Goal: Book appointment/travel/reservation

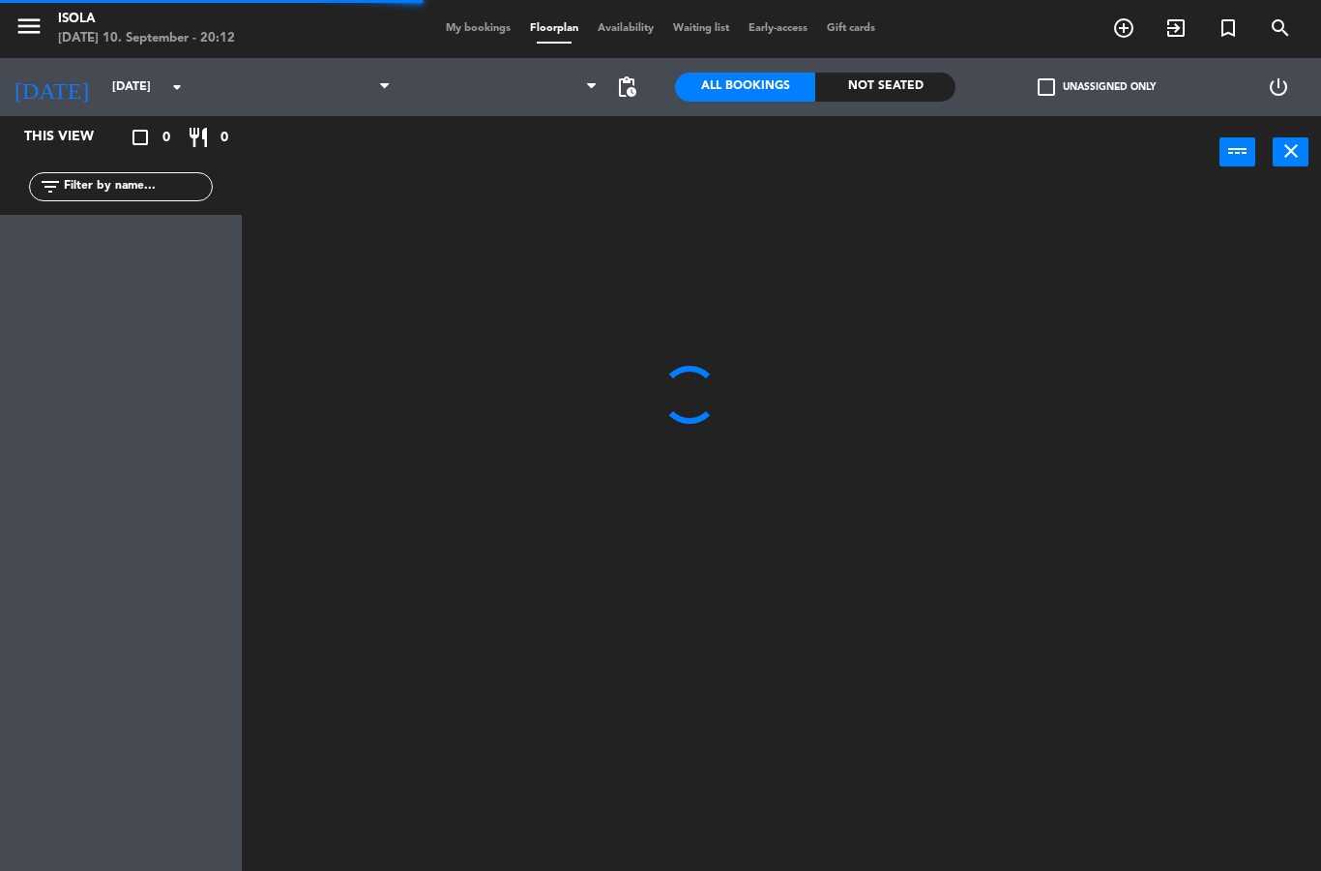
select select "dinner"
select select
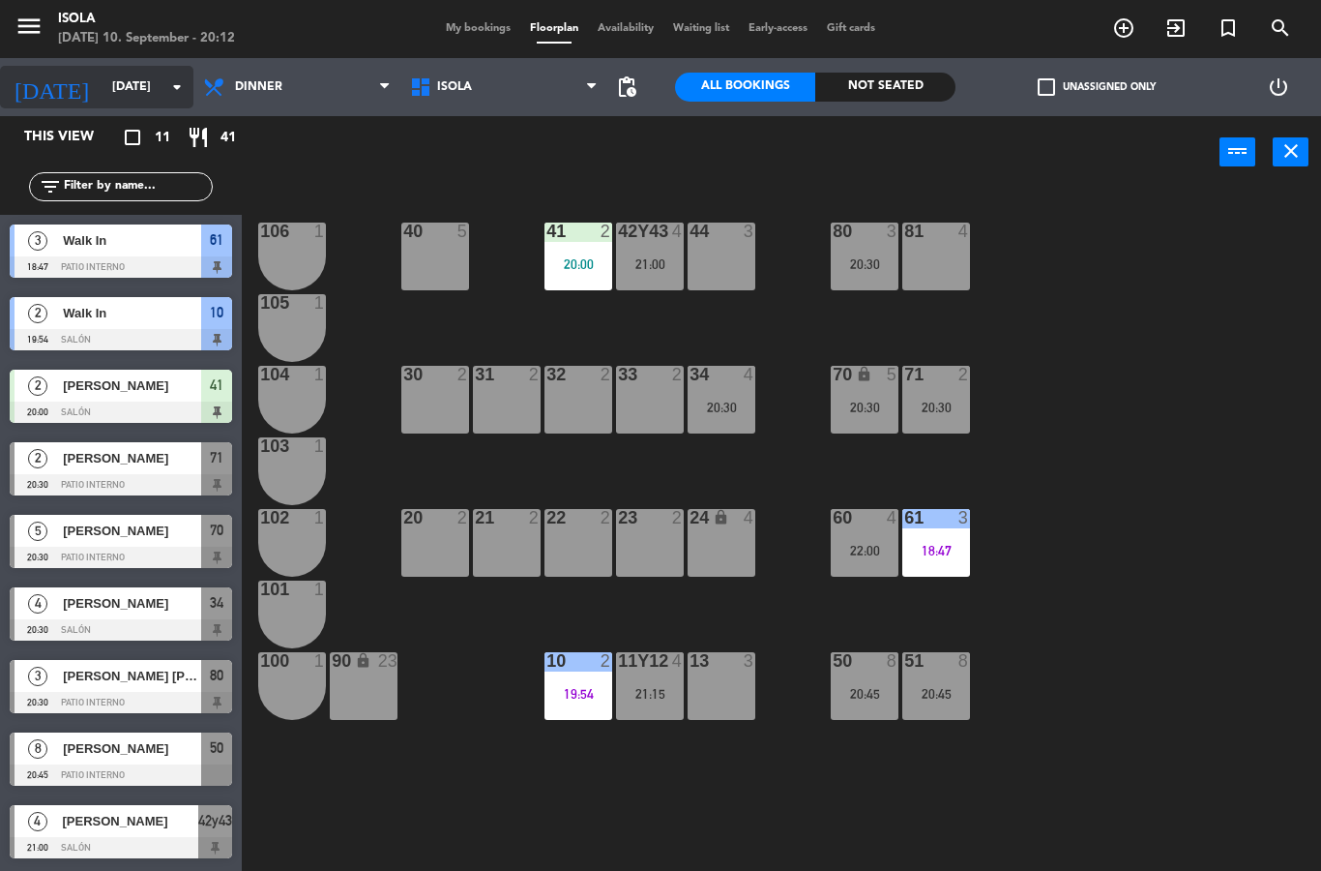
click at [122, 89] on input "[DATE]" at bounding box center [184, 87] width 163 height 33
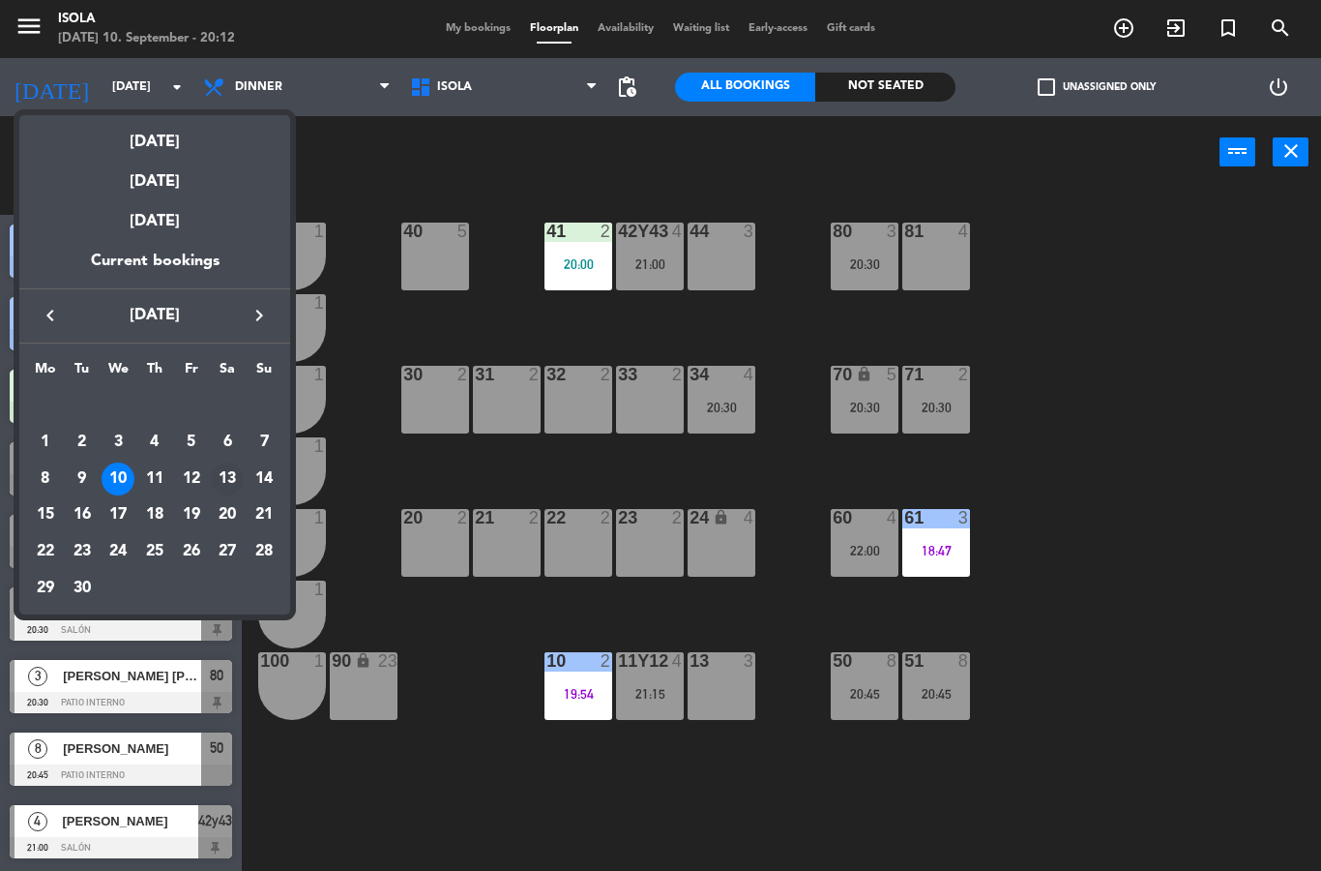
click at [239, 470] on div "13" at bounding box center [227, 478] width 33 height 33
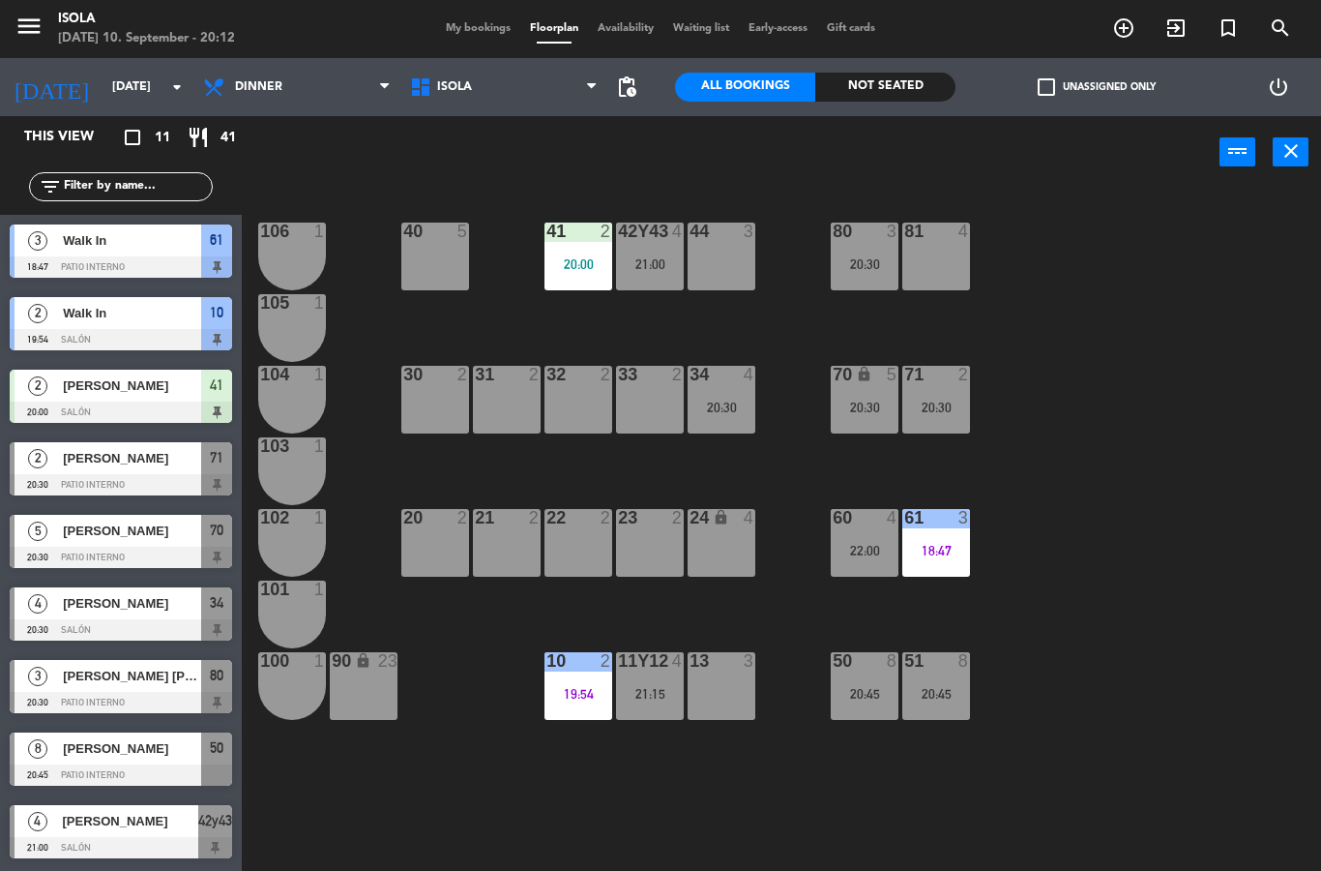
type input "[DATE]"
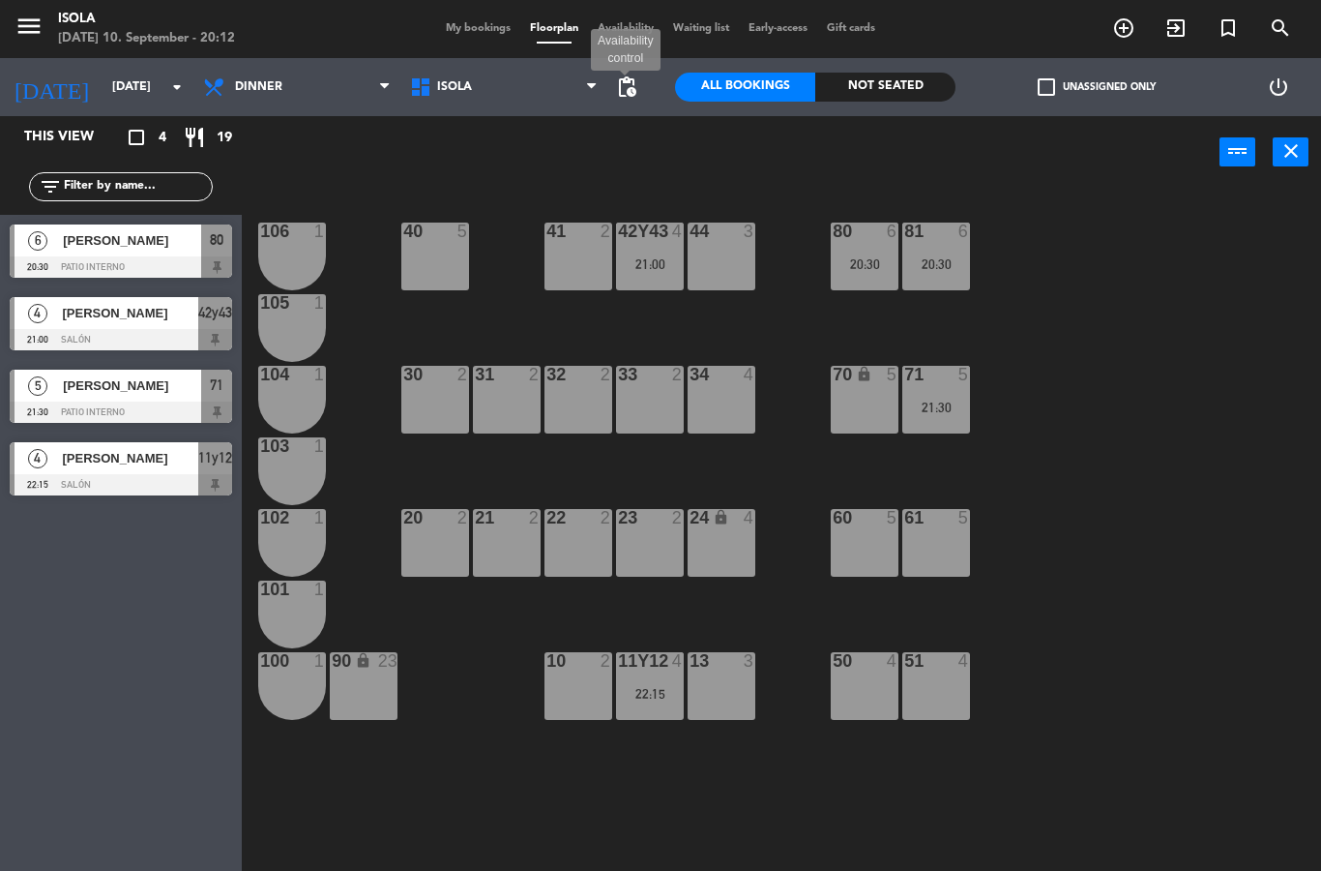
click at [638, 94] on span "pending_actions" at bounding box center [626, 86] width 23 height 23
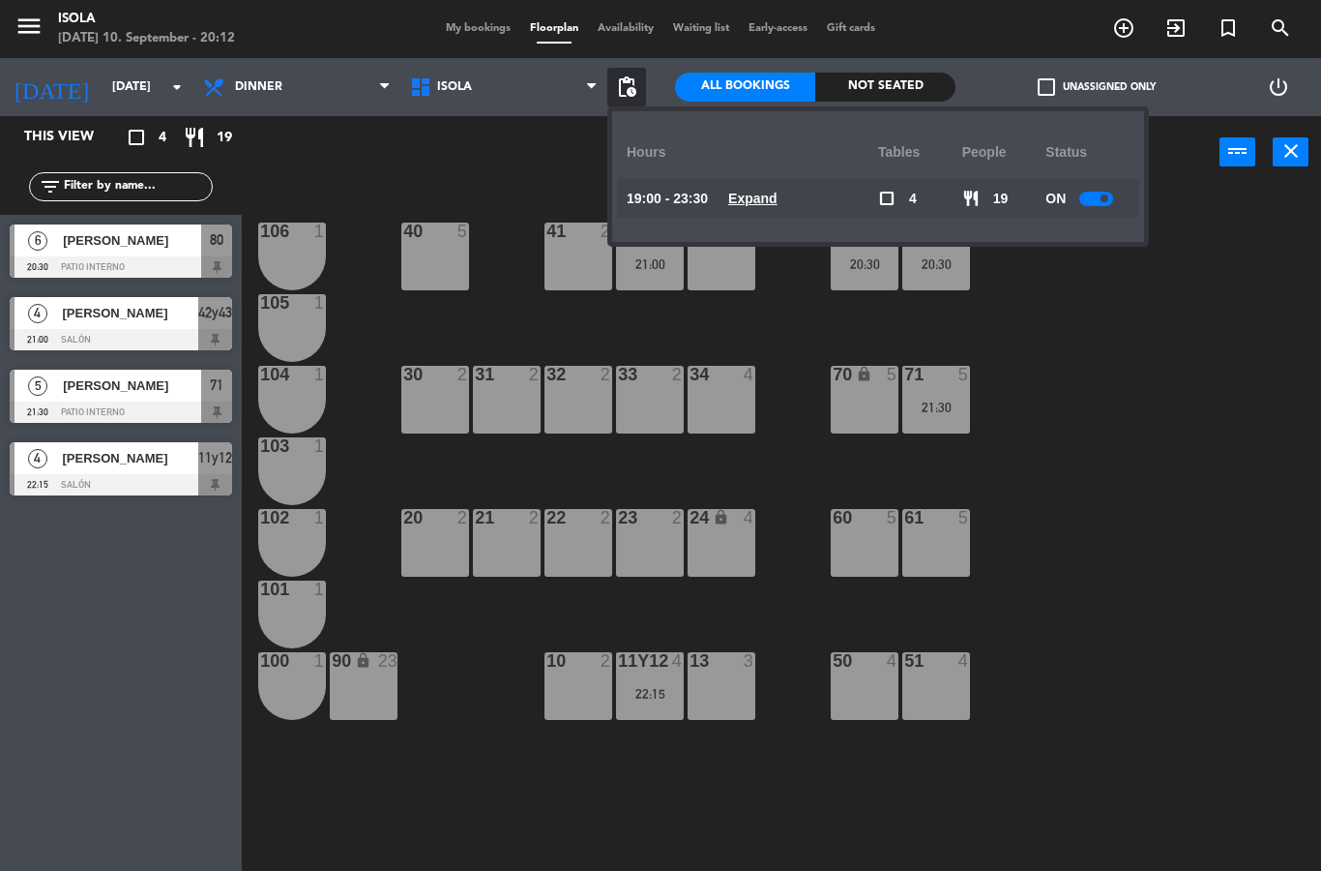
click at [759, 206] on u "Expand" at bounding box center [752, 198] width 49 height 15
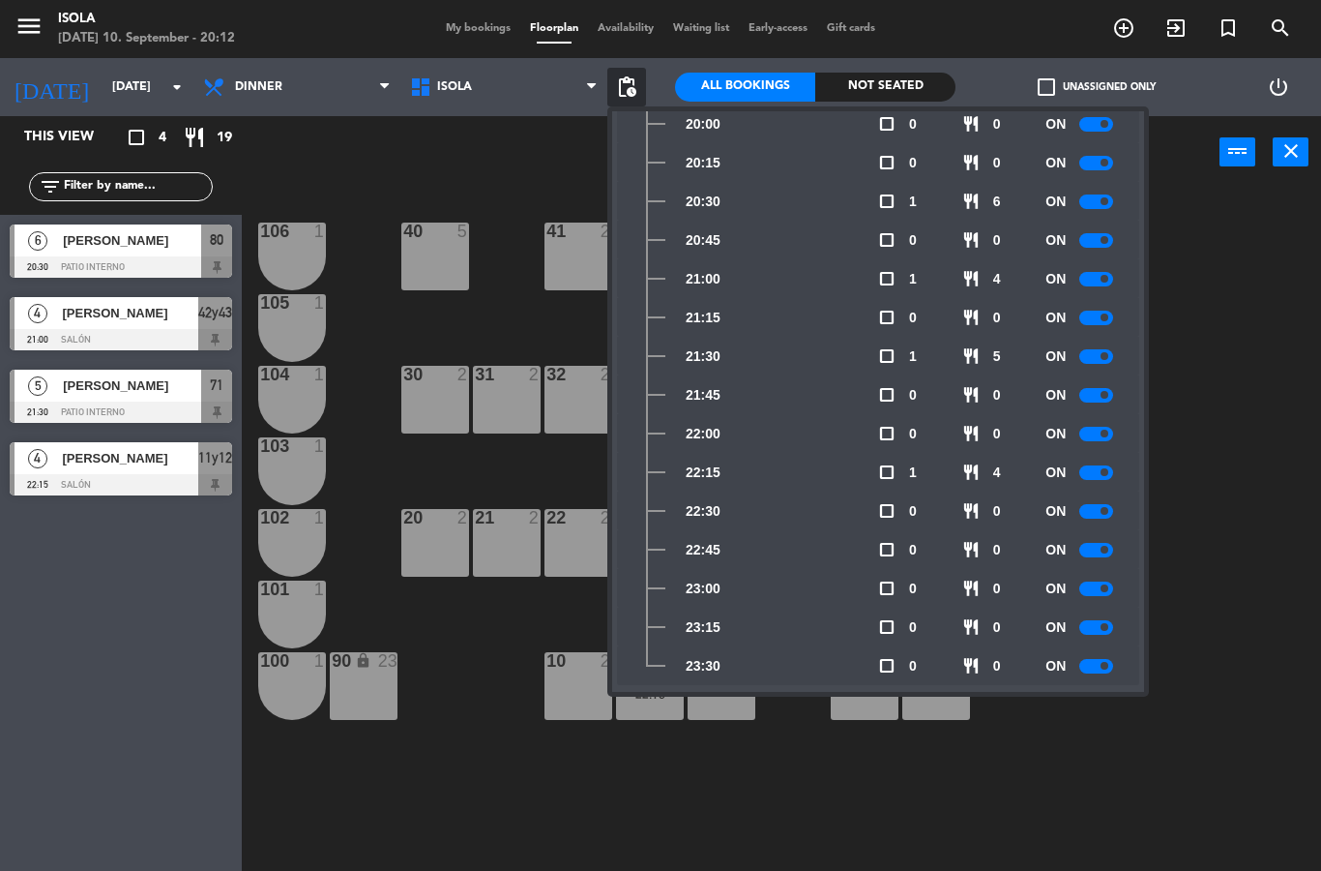
scroll to position [264, 0]
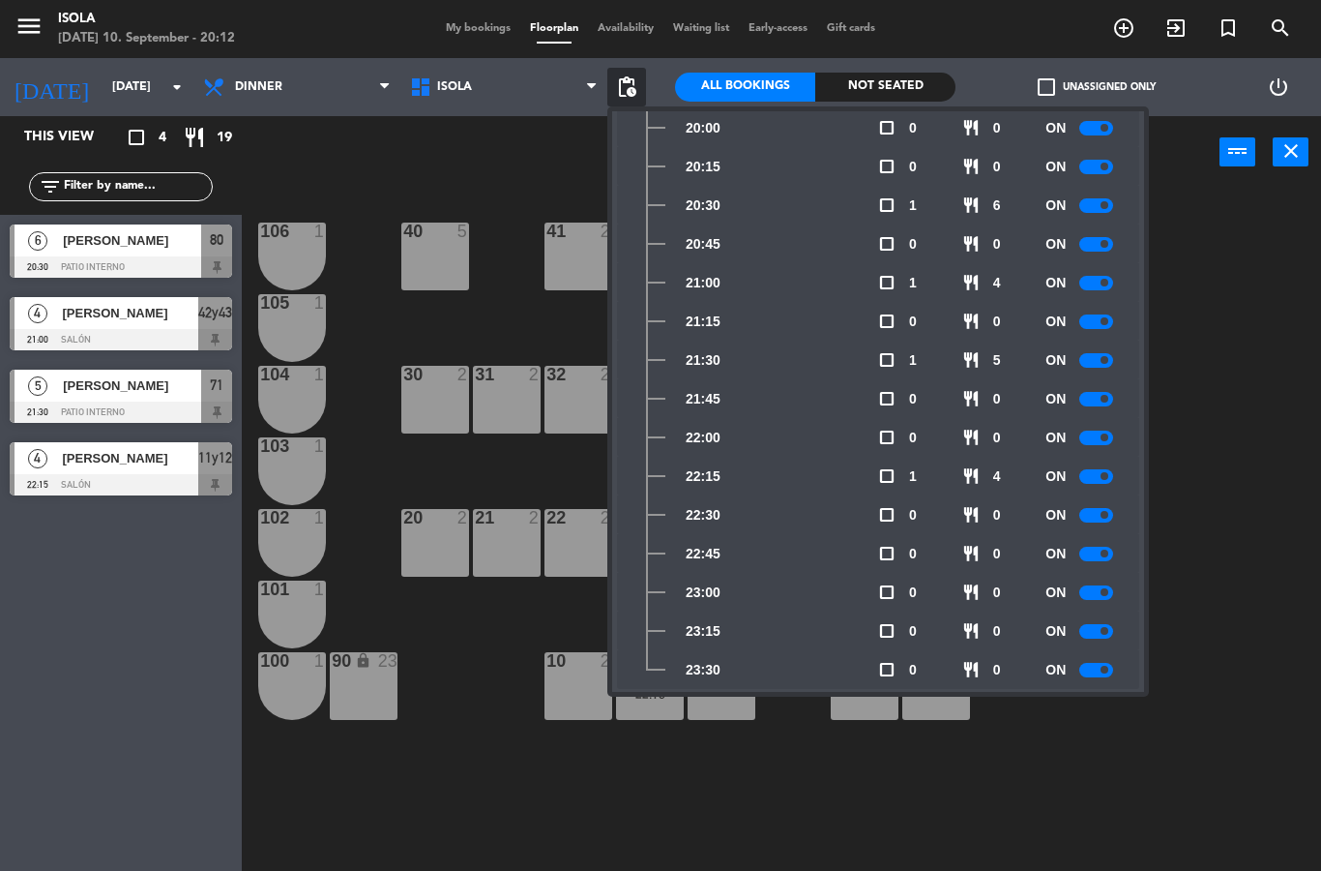
click at [1089, 404] on div at bounding box center [1097, 399] width 34 height 15
click at [1095, 365] on div at bounding box center [1097, 360] width 34 height 15
click at [1096, 324] on div at bounding box center [1097, 321] width 34 height 15
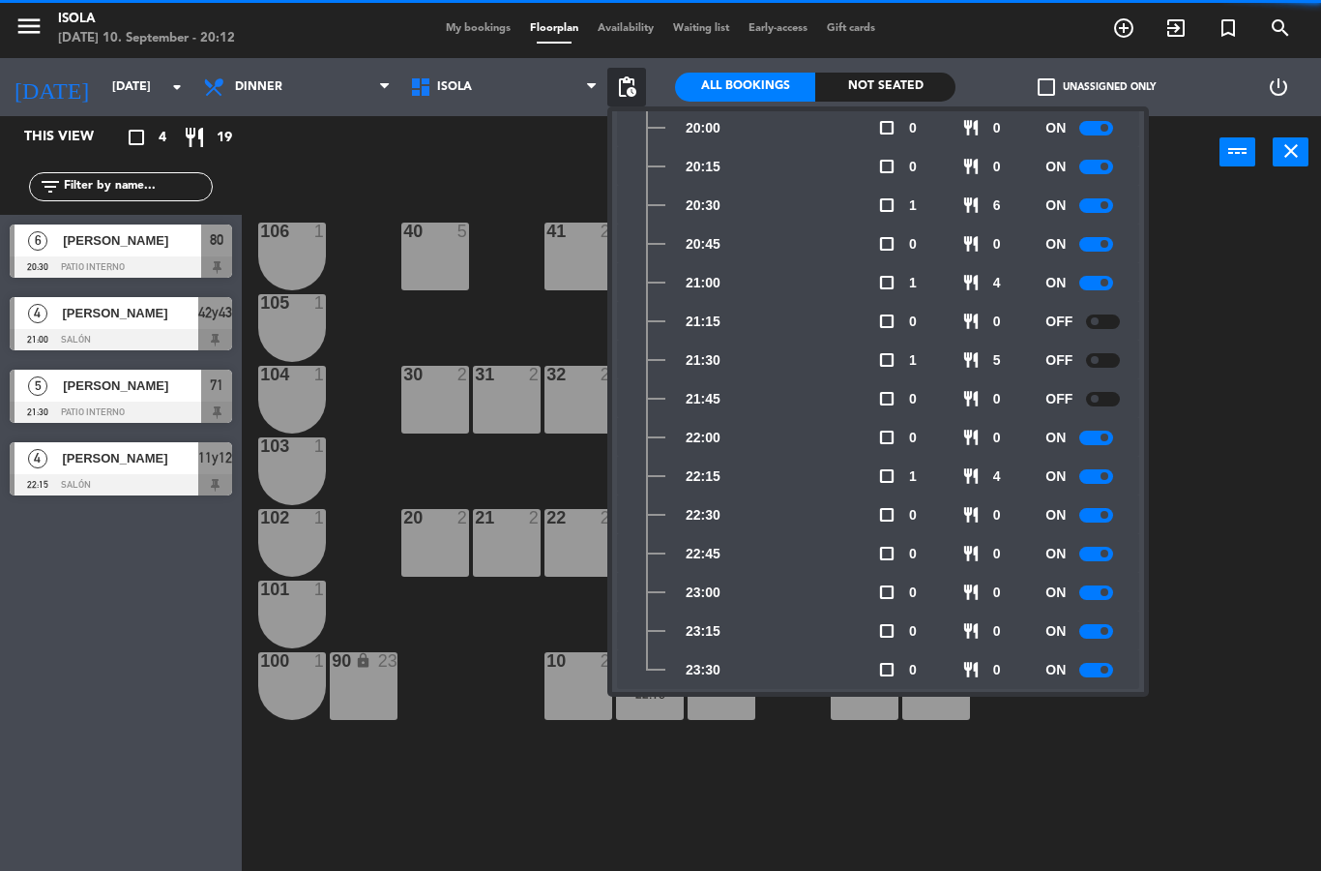
click at [1083, 288] on div at bounding box center [1097, 283] width 34 height 15
click at [1094, 249] on div at bounding box center [1097, 244] width 34 height 15
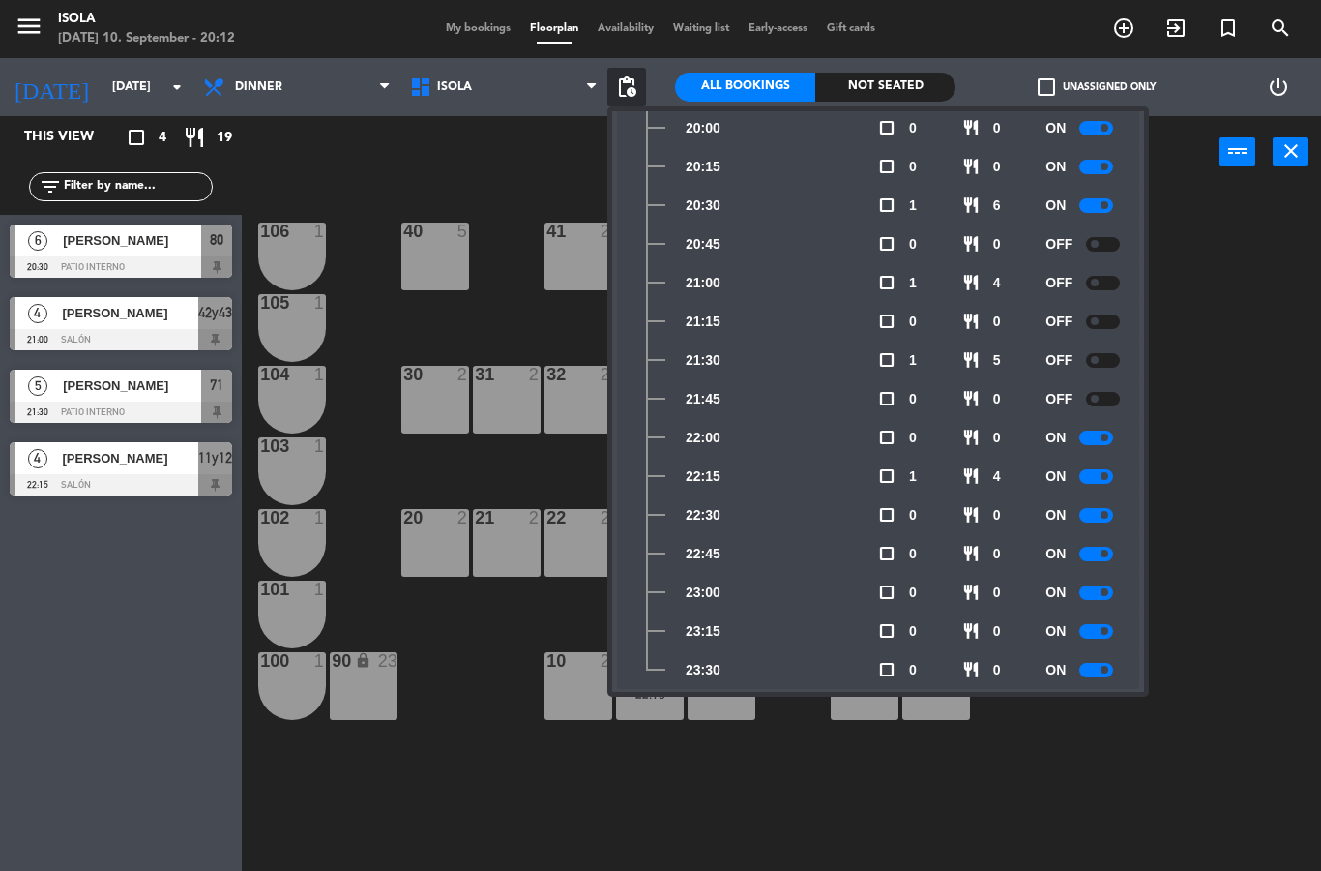
click at [1099, 205] on div at bounding box center [1097, 205] width 34 height 15
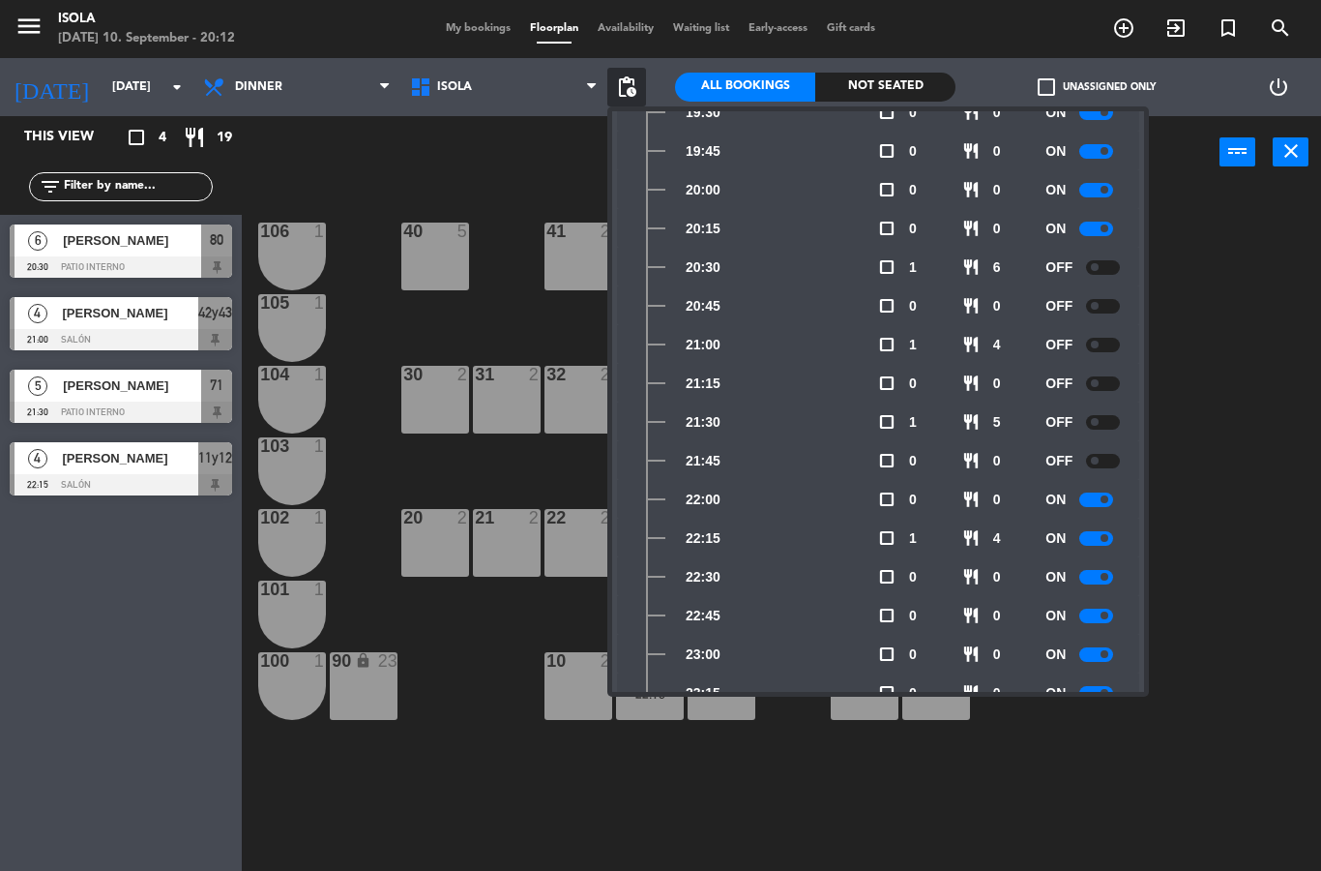
scroll to position [197, 0]
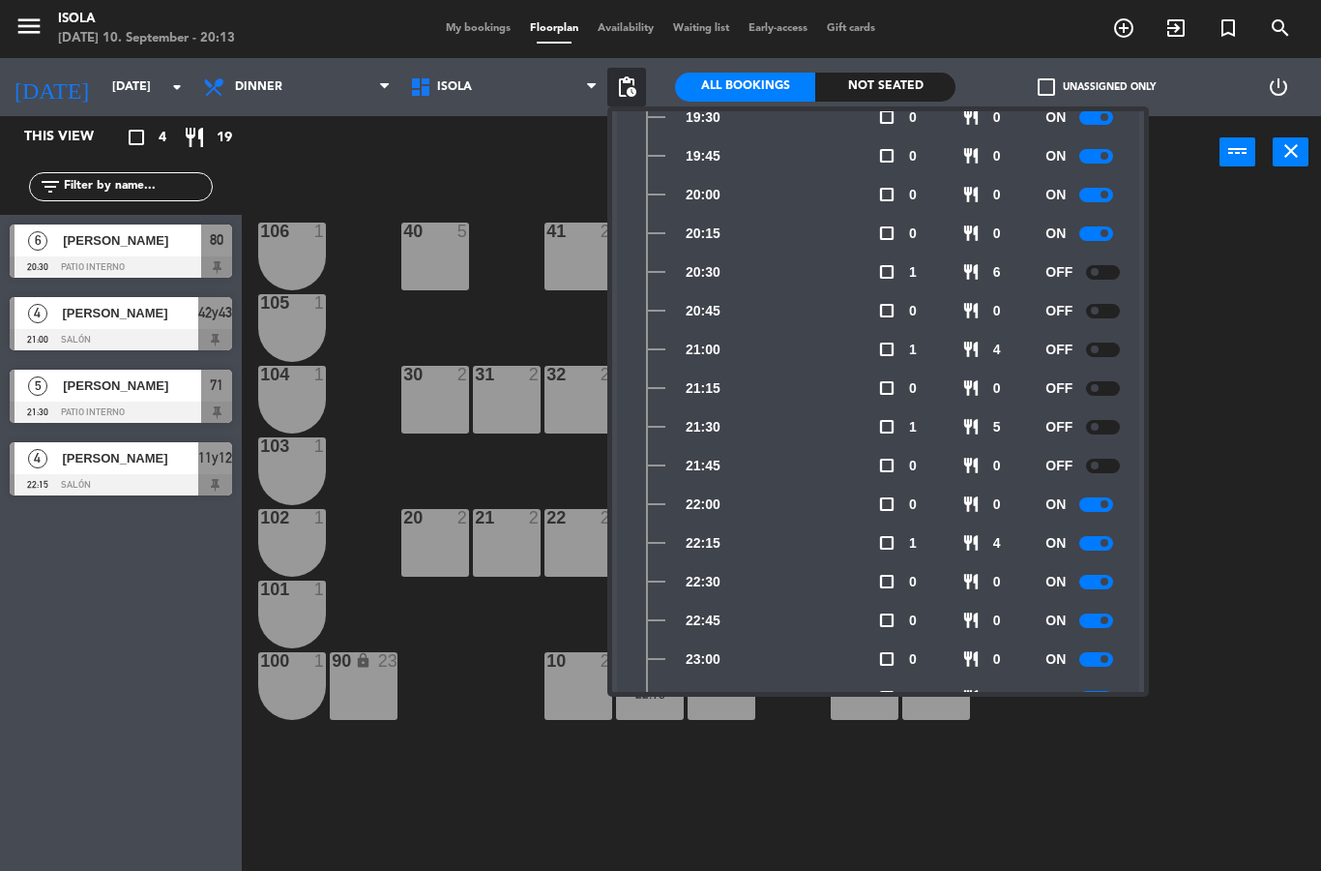
click at [1086, 243] on div "ON" at bounding box center [1088, 233] width 84 height 39
click at [1087, 230] on div at bounding box center [1097, 233] width 34 height 15
click at [1201, 310] on div "40 5 42y43 4 21:00 41 2 44 3 80 6 20:30 81 6 20:30 106 1 105 1 30 2 31 2 32 2 3…" at bounding box center [788, 530] width 1066 height 682
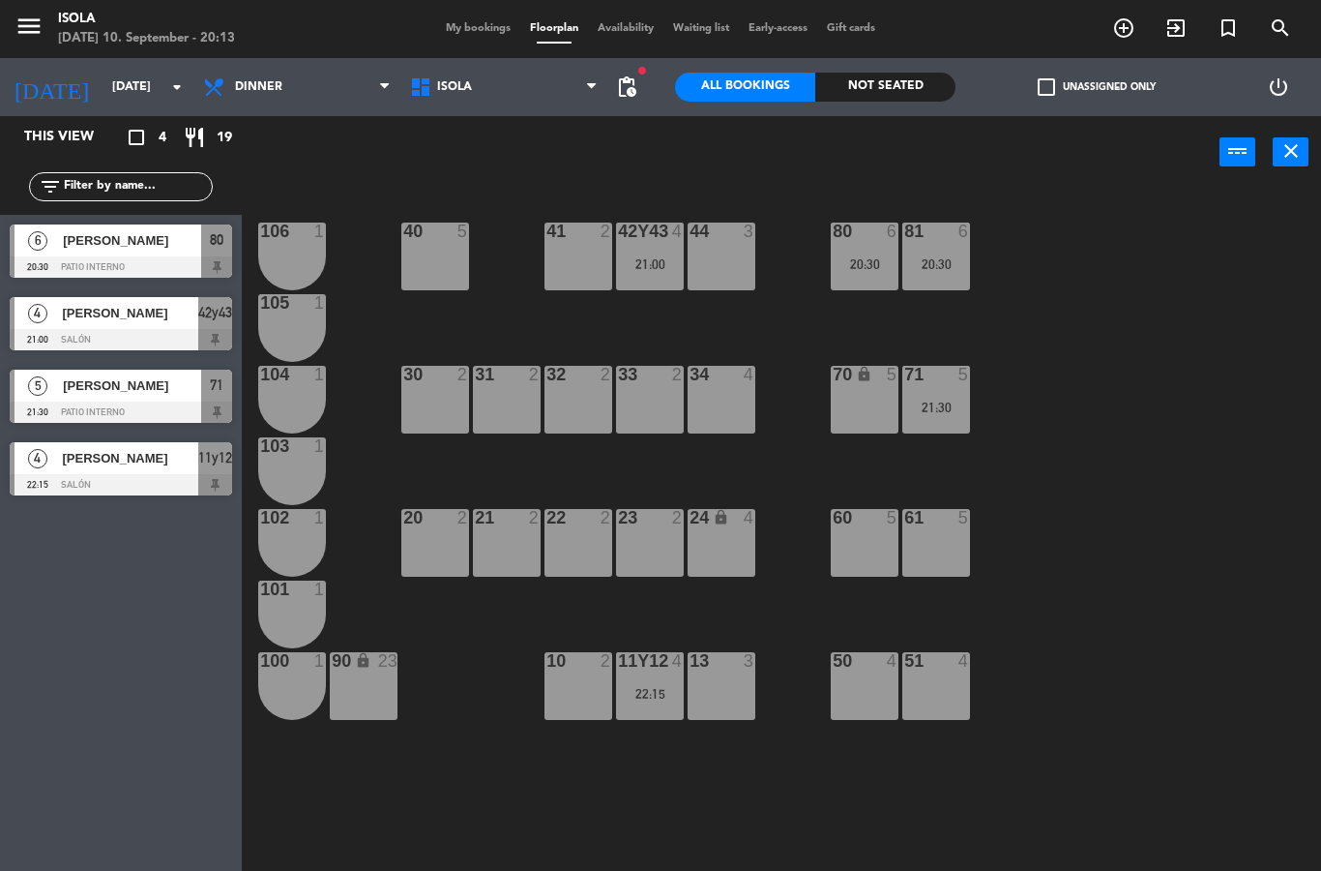
click at [666, 266] on div "21:00" at bounding box center [650, 264] width 68 height 14
click at [537, 323] on div "40 5 42y43 4 21:00 41 2 44 3 80 6 20:30 81 6 20:30 106 1 105 1 30 2 31 2 32 2 3…" at bounding box center [788, 530] width 1066 height 682
click at [961, 418] on div "71 5 21:30" at bounding box center [937, 400] width 68 height 68
click at [1287, 30] on icon "search" at bounding box center [1280, 27] width 23 height 23
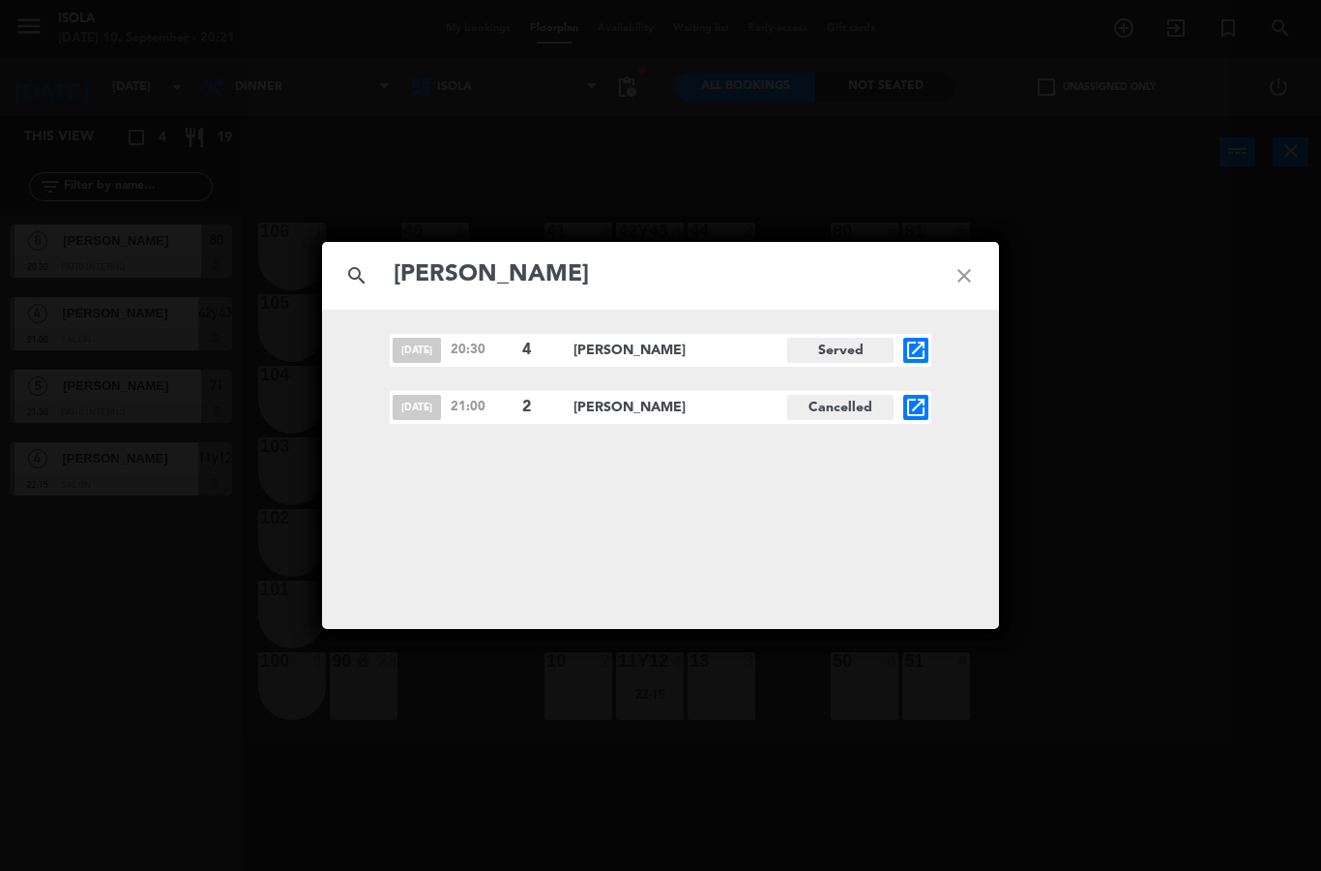
type input "[PERSON_NAME]"
click at [1091, 529] on div "search [PERSON_NAME] close [DATE] 20:30 4 [PERSON_NAME] Served open_in_new [DAT…" at bounding box center [660, 435] width 1321 height 871
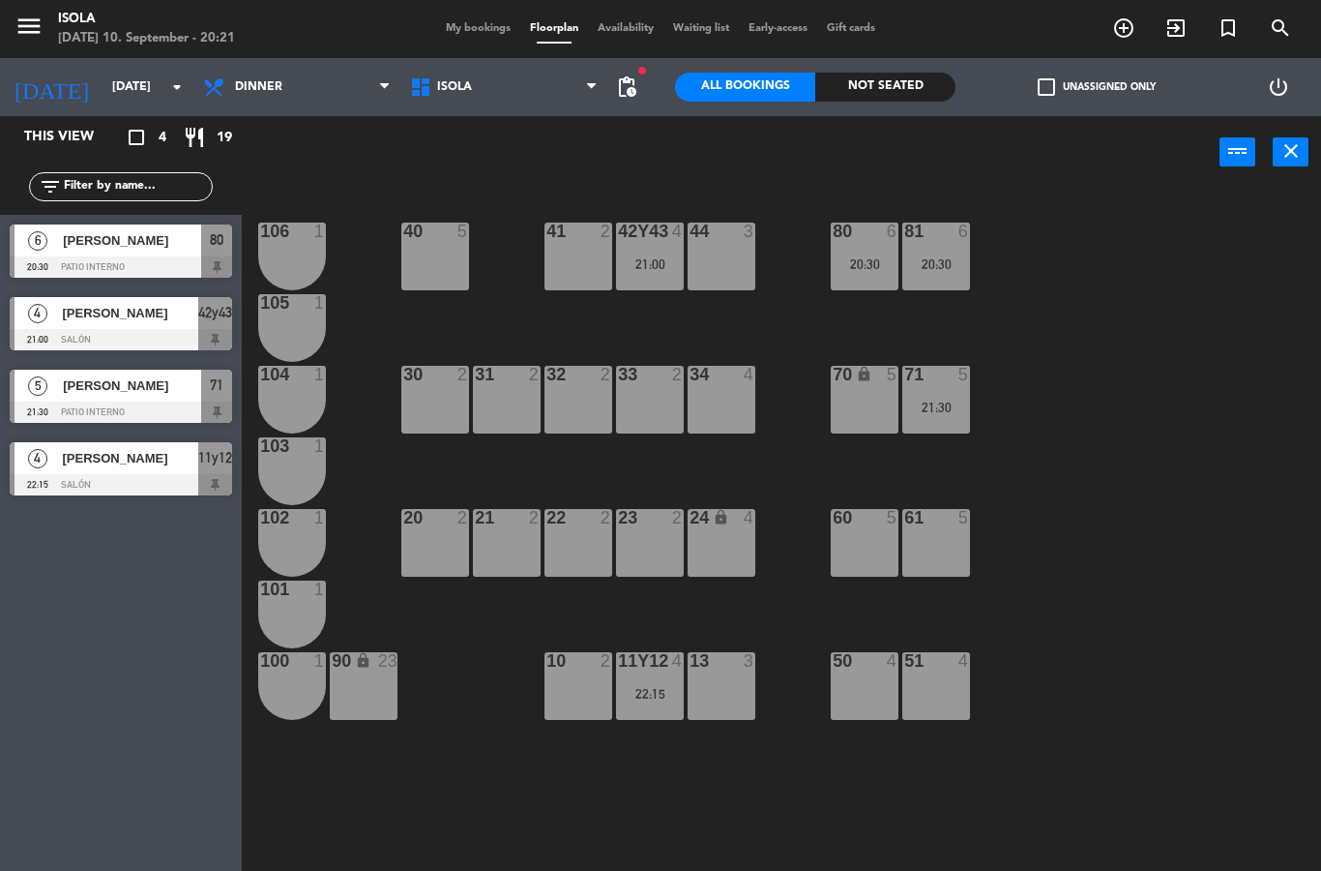
click at [626, 90] on span "pending_actions" at bounding box center [626, 86] width 23 height 23
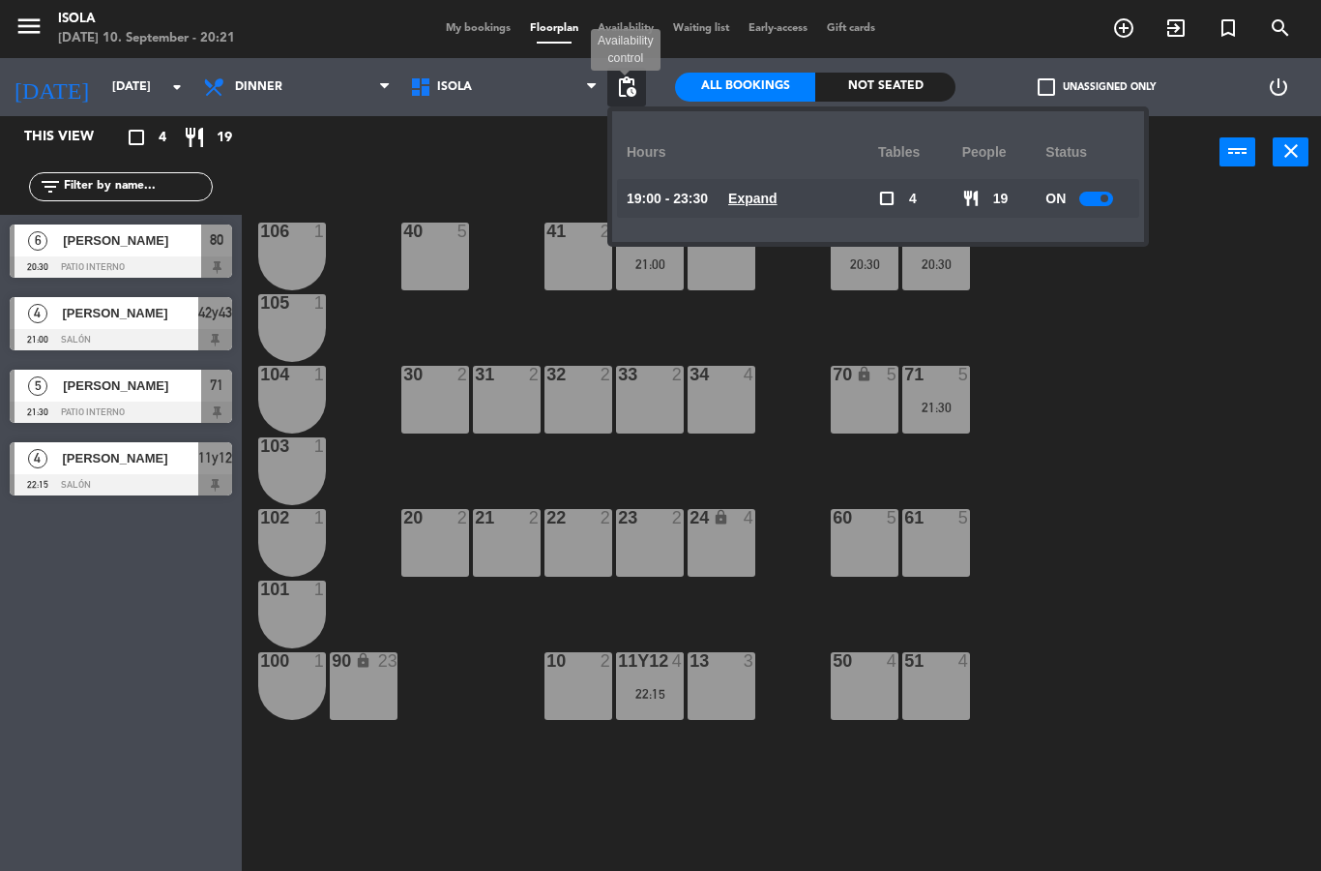
click at [765, 198] on u "Expand" at bounding box center [752, 198] width 49 height 15
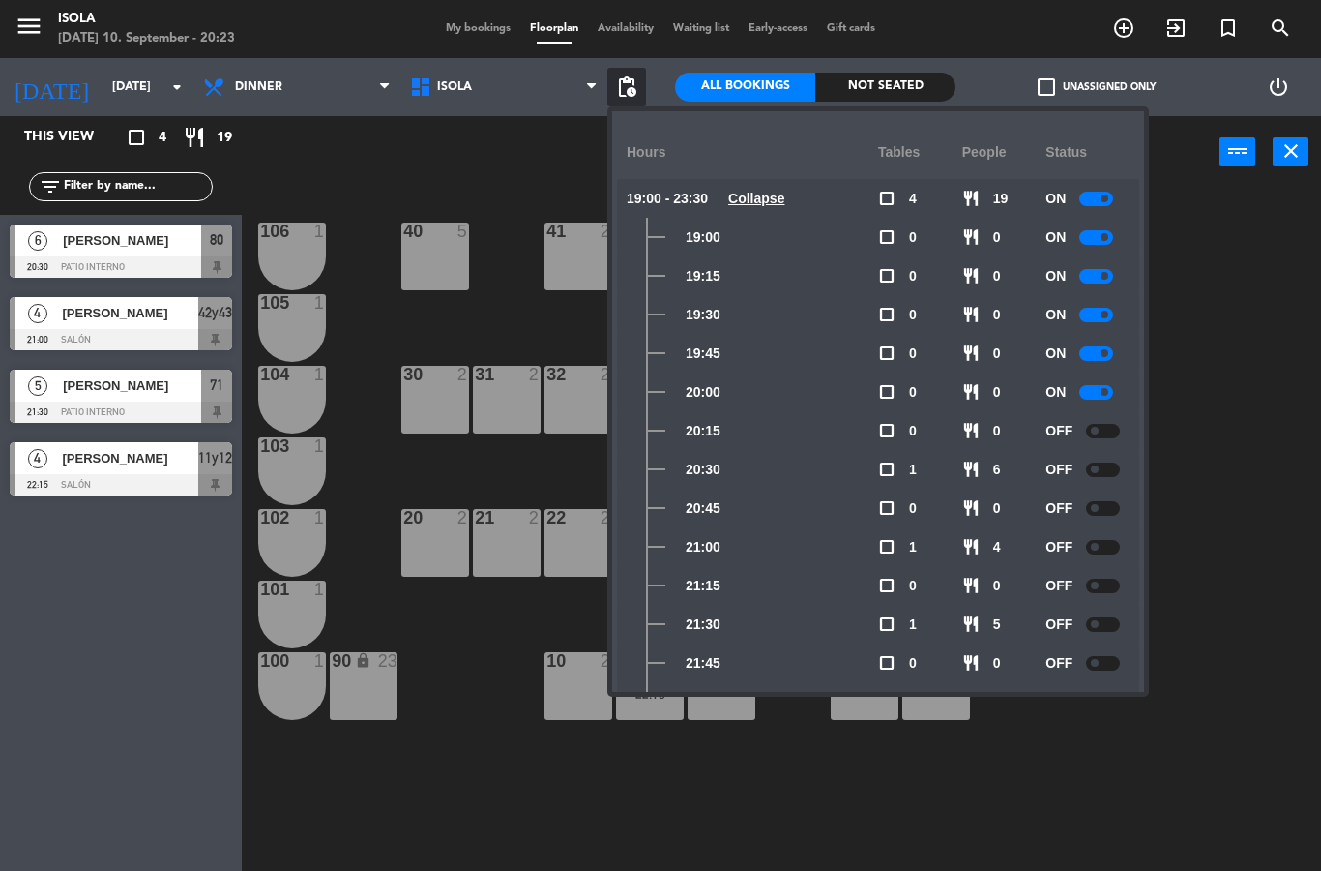
click at [1235, 379] on div "40 5 42y43 4 21:00 41 2 44 3 80 6 20:30 81 6 20:30 106 1 105 1 30 2 31 2 32 2 3…" at bounding box center [788, 530] width 1066 height 682
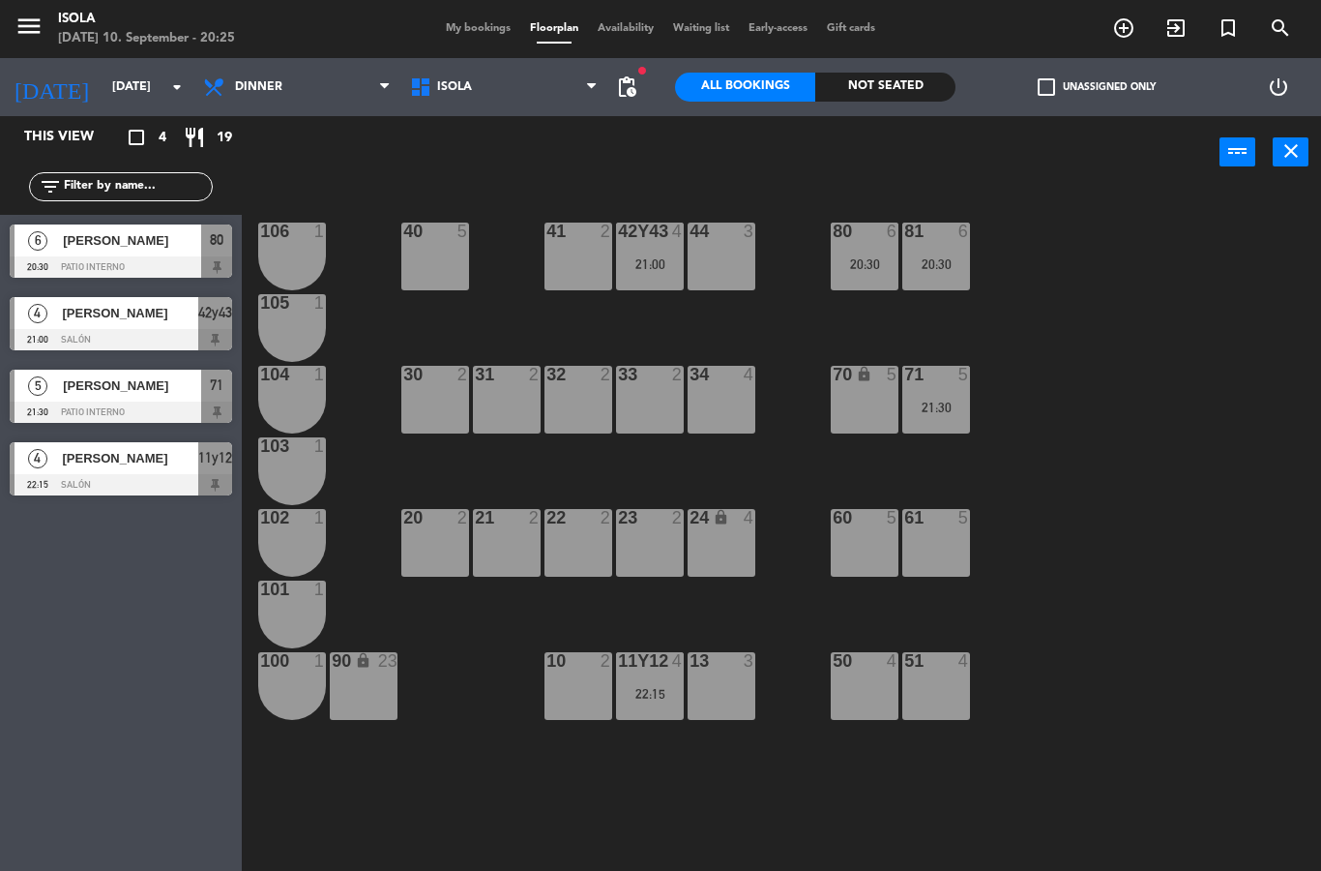
click at [513, 329] on div "40 5 42y43 4 21:00 41 2 44 3 80 6 20:30 81 6 20:30 106 1 105 1 30 2 31 2 32 2 3…" at bounding box center [788, 530] width 1066 height 682
click at [1128, 28] on icon "add_circle_outline" at bounding box center [1124, 27] width 23 height 23
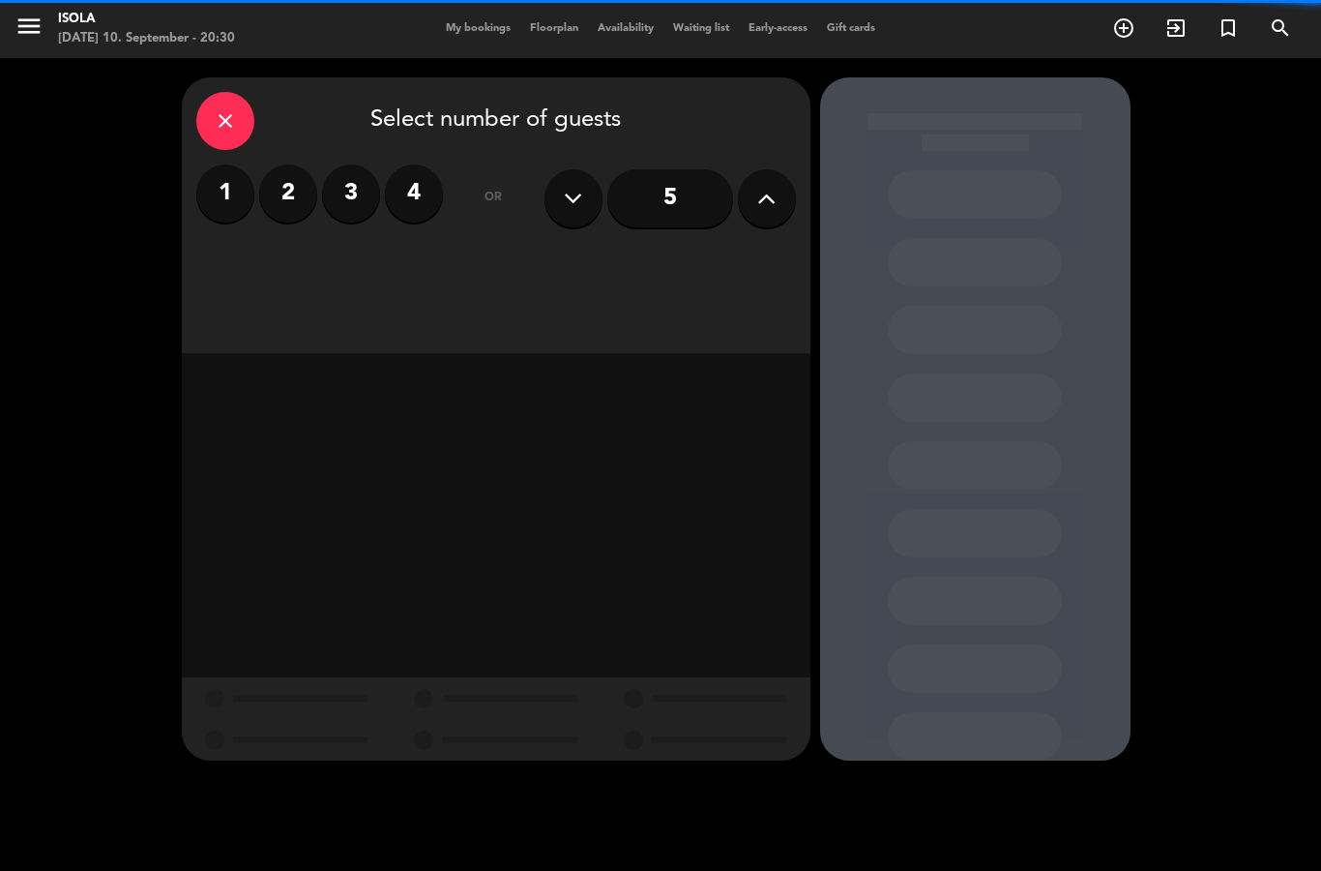
click at [773, 198] on icon at bounding box center [766, 198] width 18 height 29
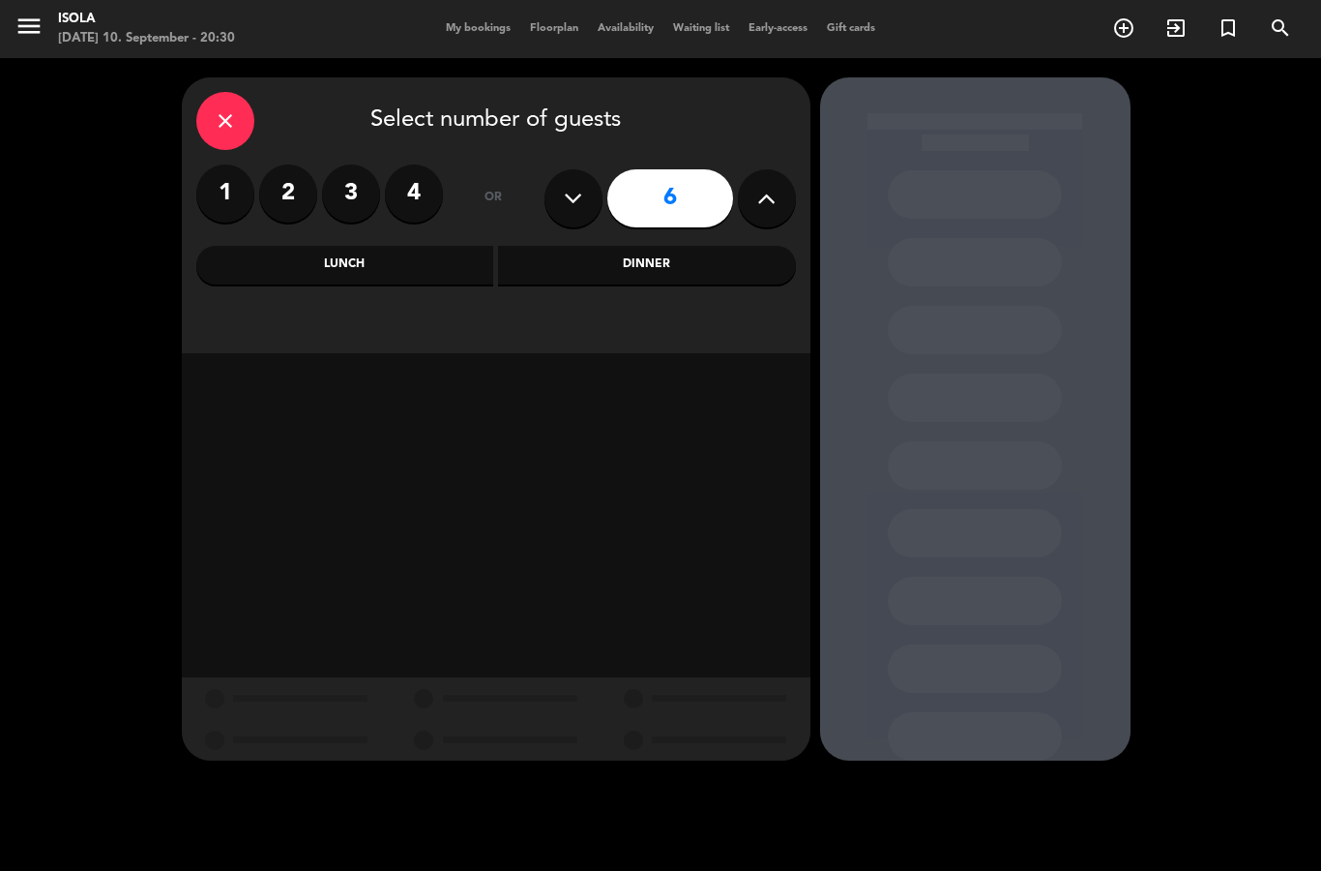
click at [668, 278] on div "Dinner" at bounding box center [647, 265] width 298 height 39
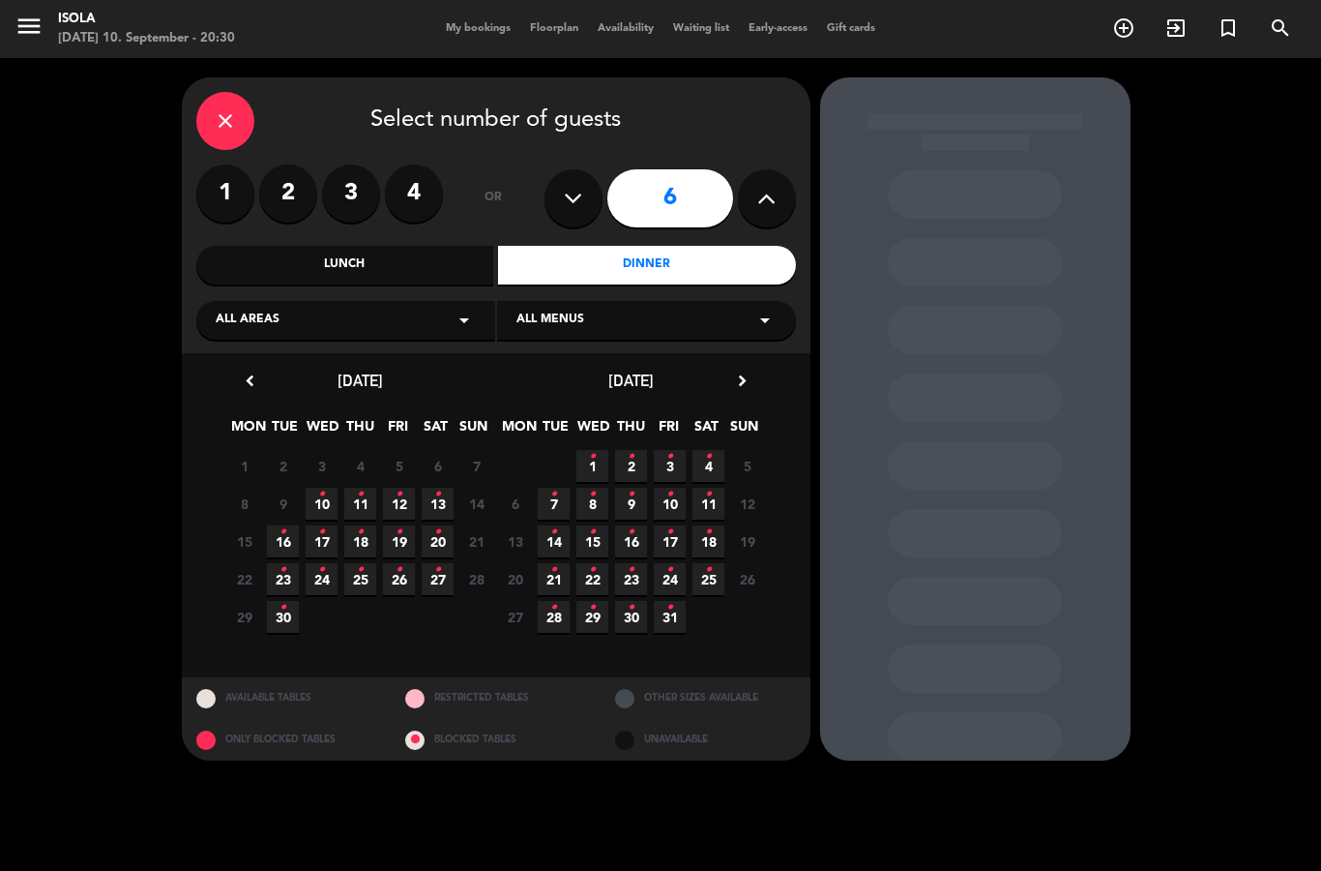
click at [445, 505] on span "13 •" at bounding box center [438, 504] width 32 height 32
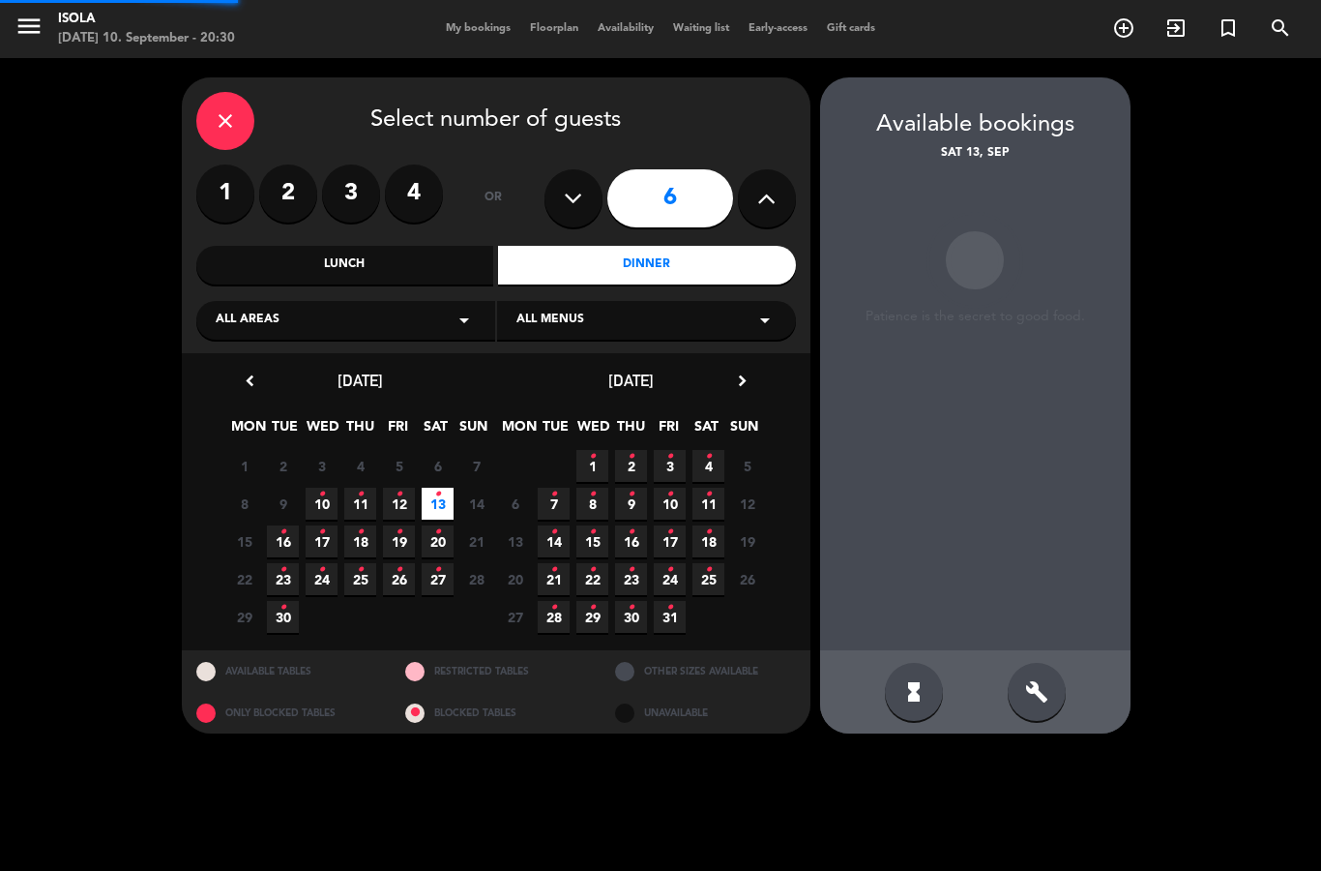
scroll to position [77, 0]
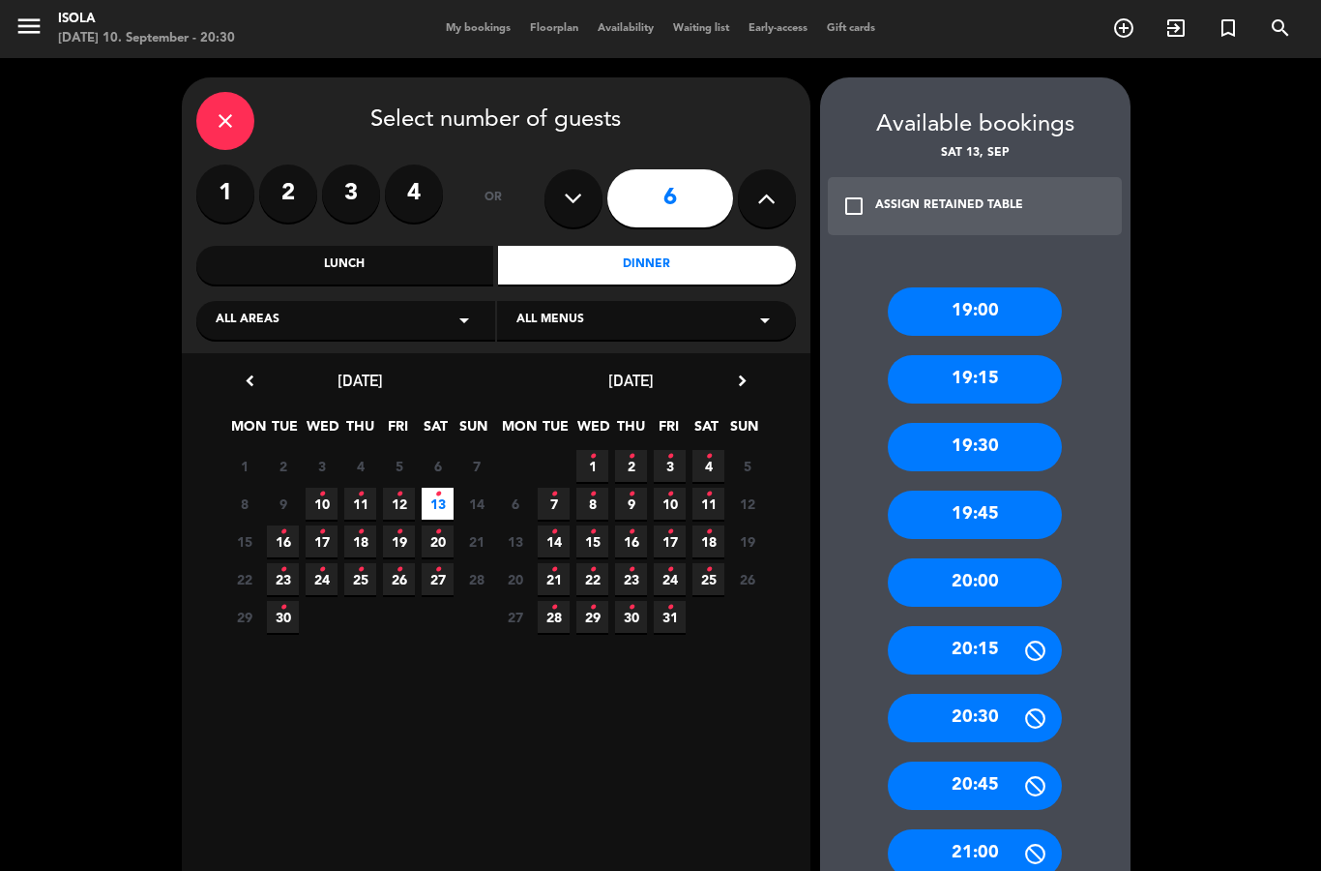
click at [978, 829] on div "21:00" at bounding box center [975, 853] width 174 height 48
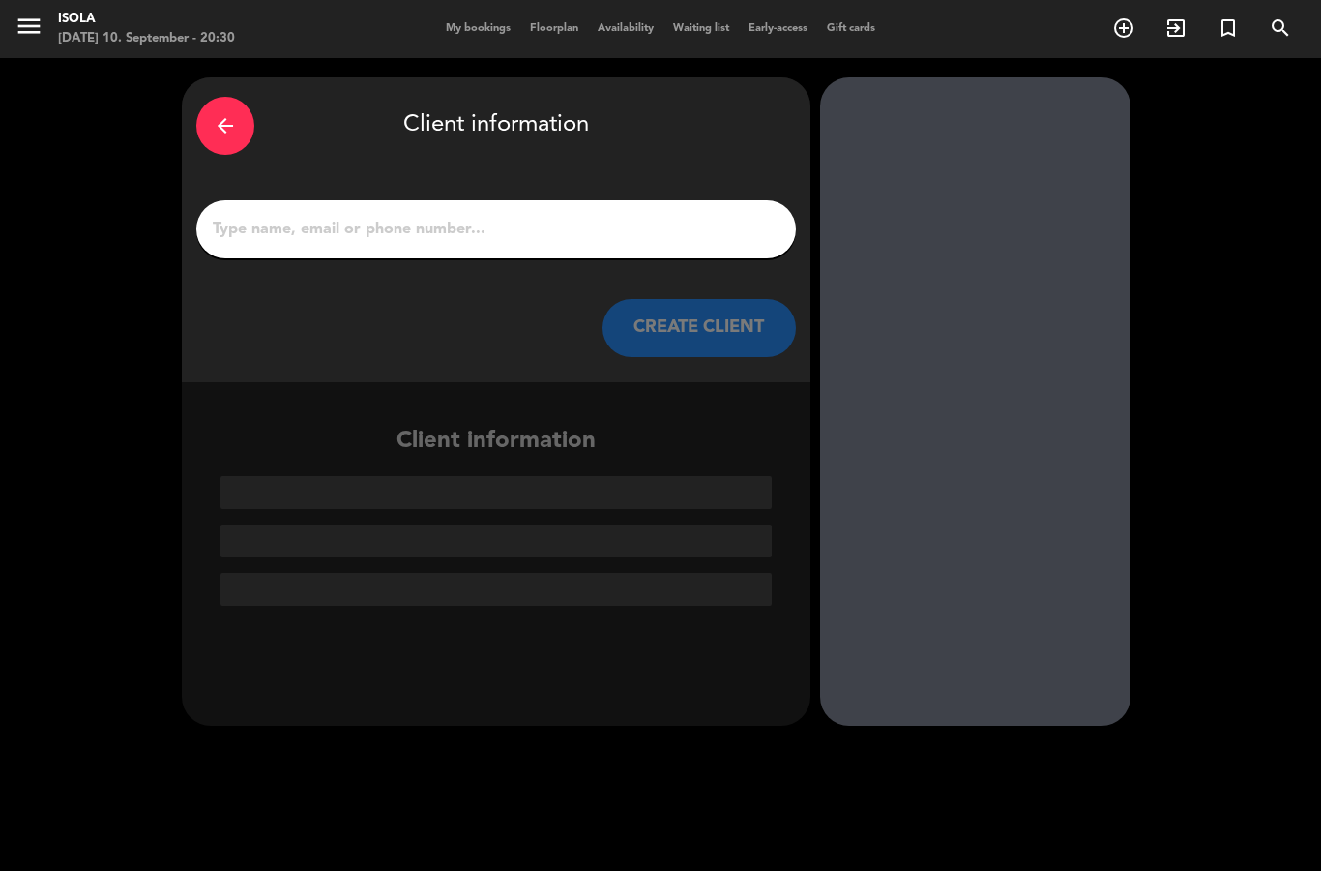
click at [619, 216] on input "1" at bounding box center [496, 229] width 571 height 27
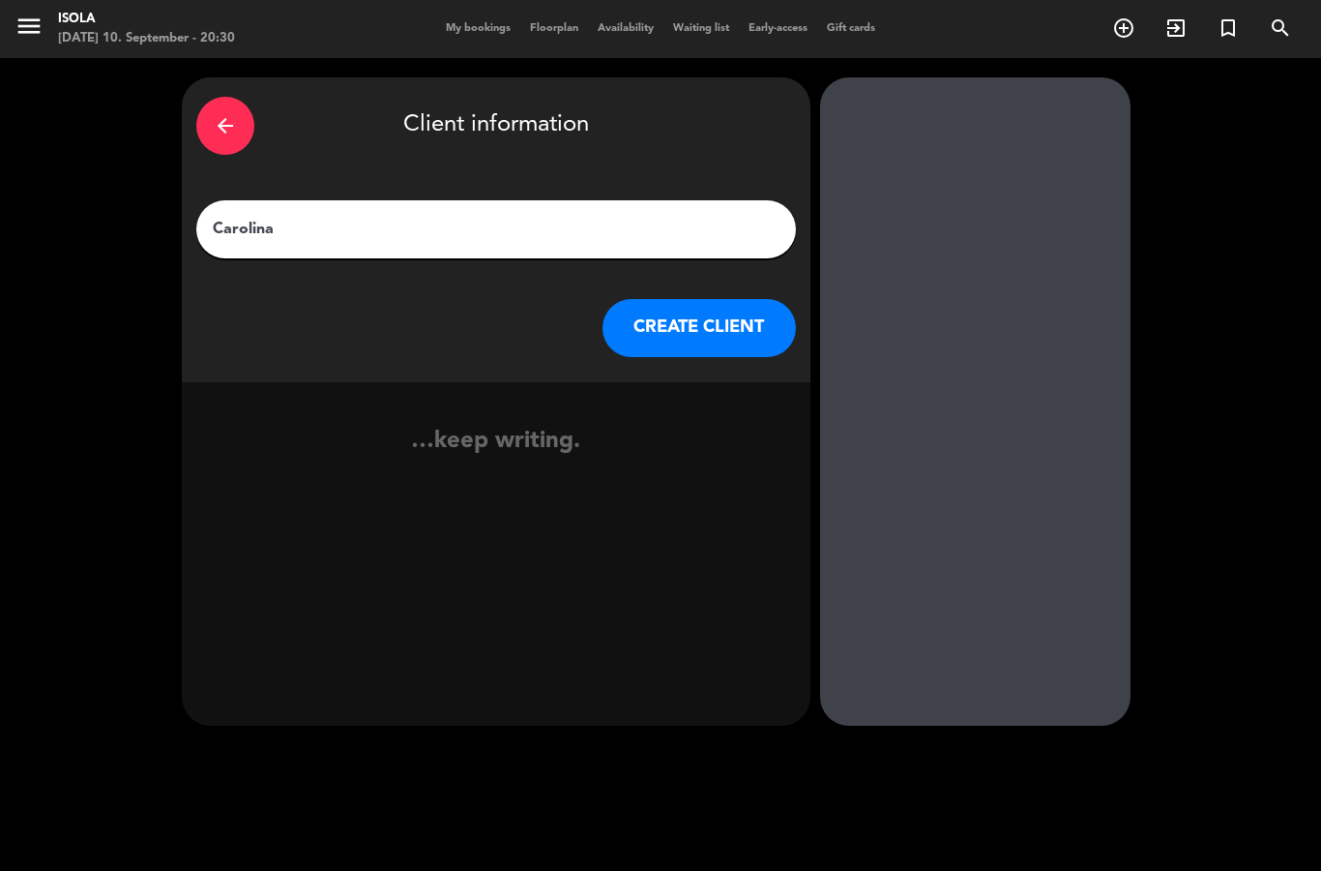
type input "[PERSON_NAME]"
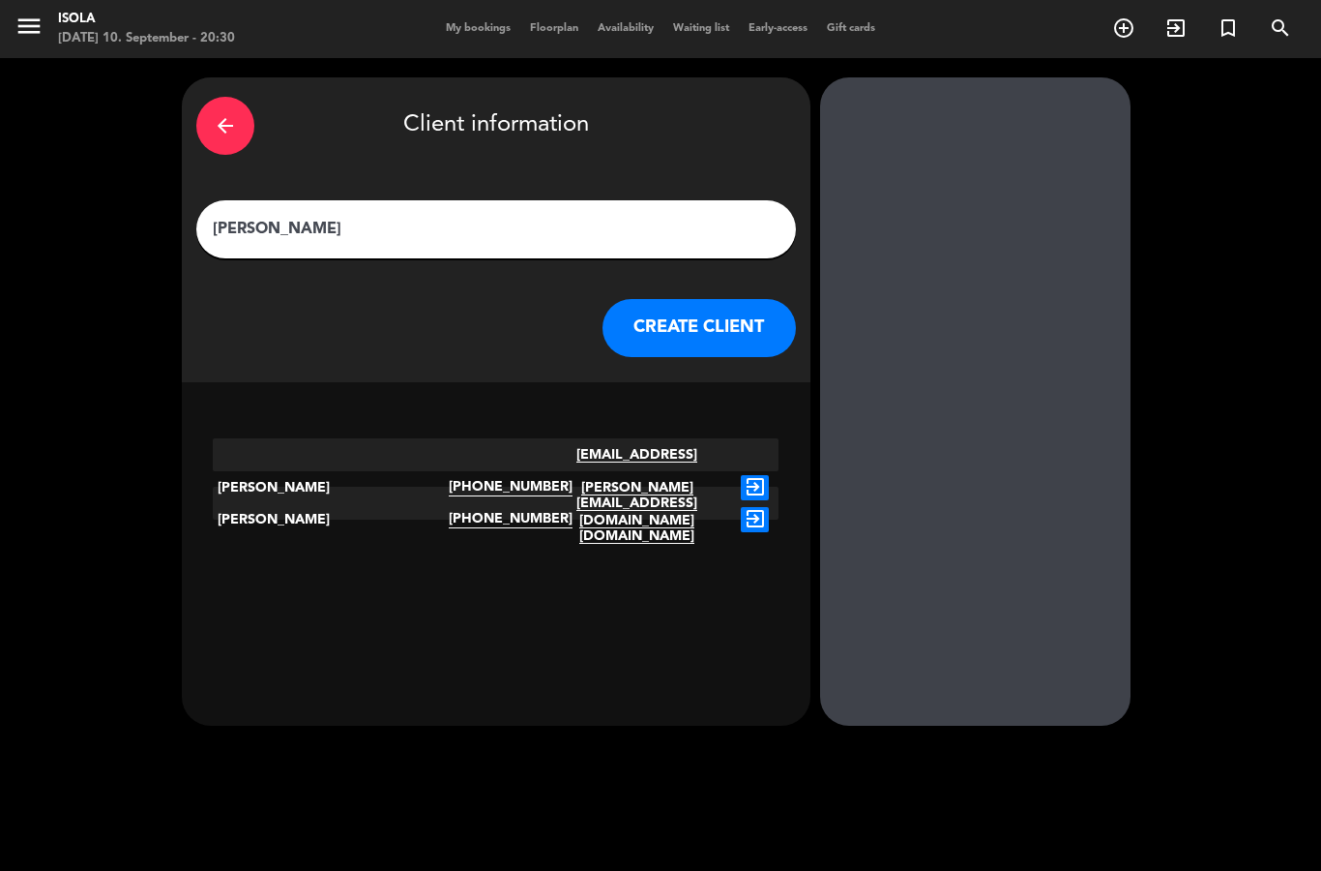
click at [758, 475] on icon "exit_to_app" at bounding box center [755, 487] width 28 height 25
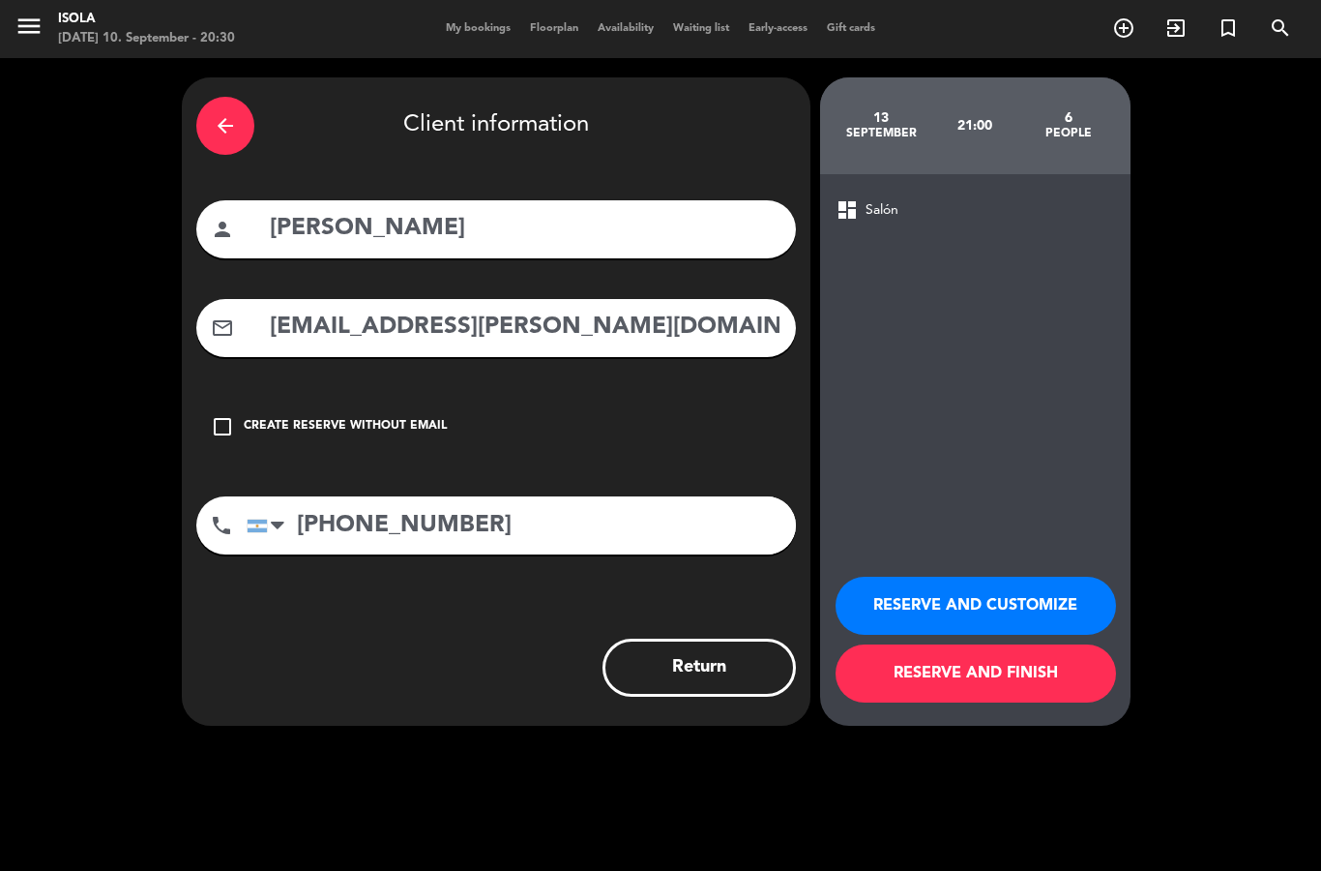
click at [638, 308] on input "[EMAIL_ADDRESS][PERSON_NAME][DOMAIN_NAME]" at bounding box center [525, 328] width 514 height 40
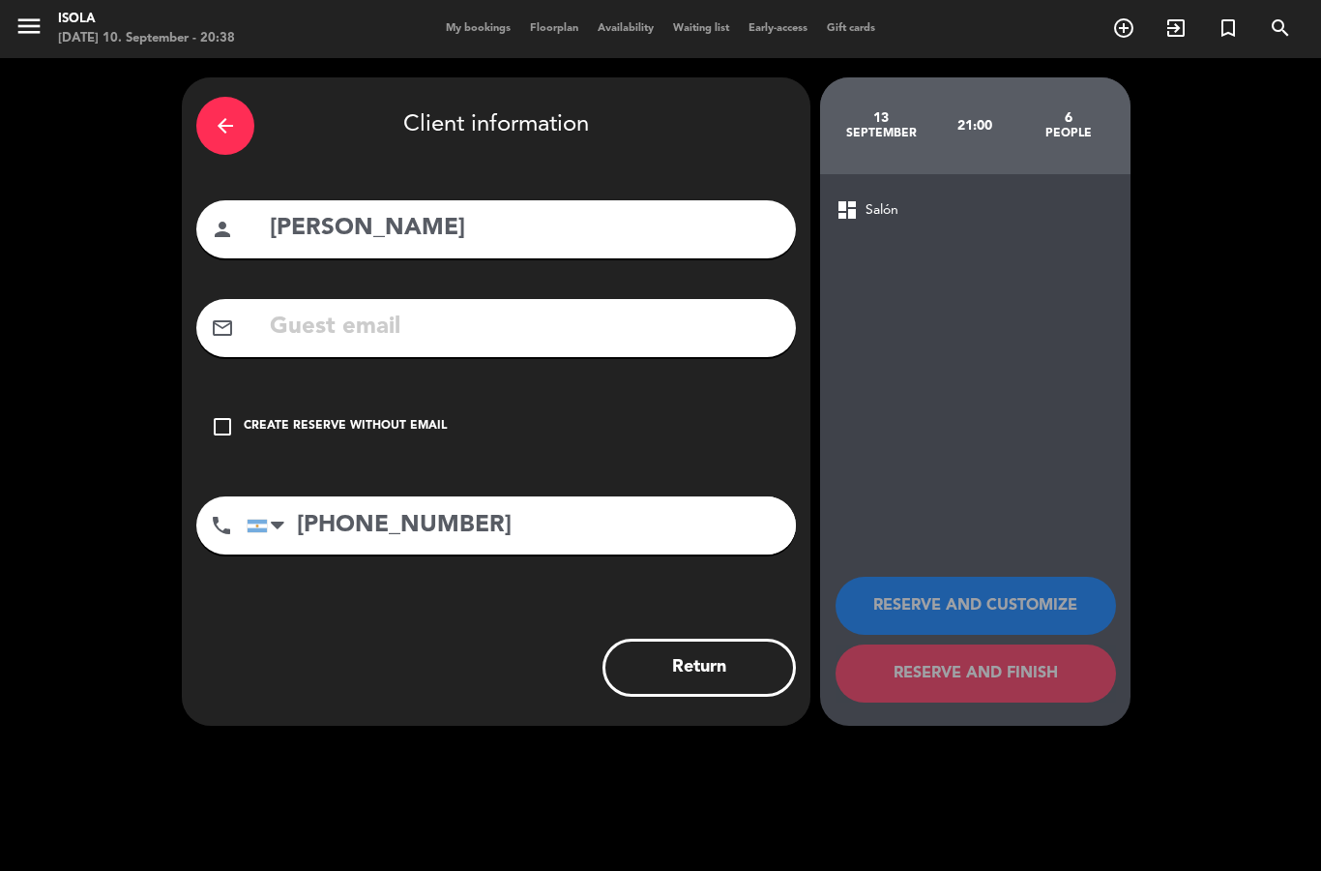
click at [507, 308] on input "text" at bounding box center [525, 328] width 514 height 40
paste input "[EMAIL_ADDRESS][PERSON_NAME][DOMAIN_NAME]"
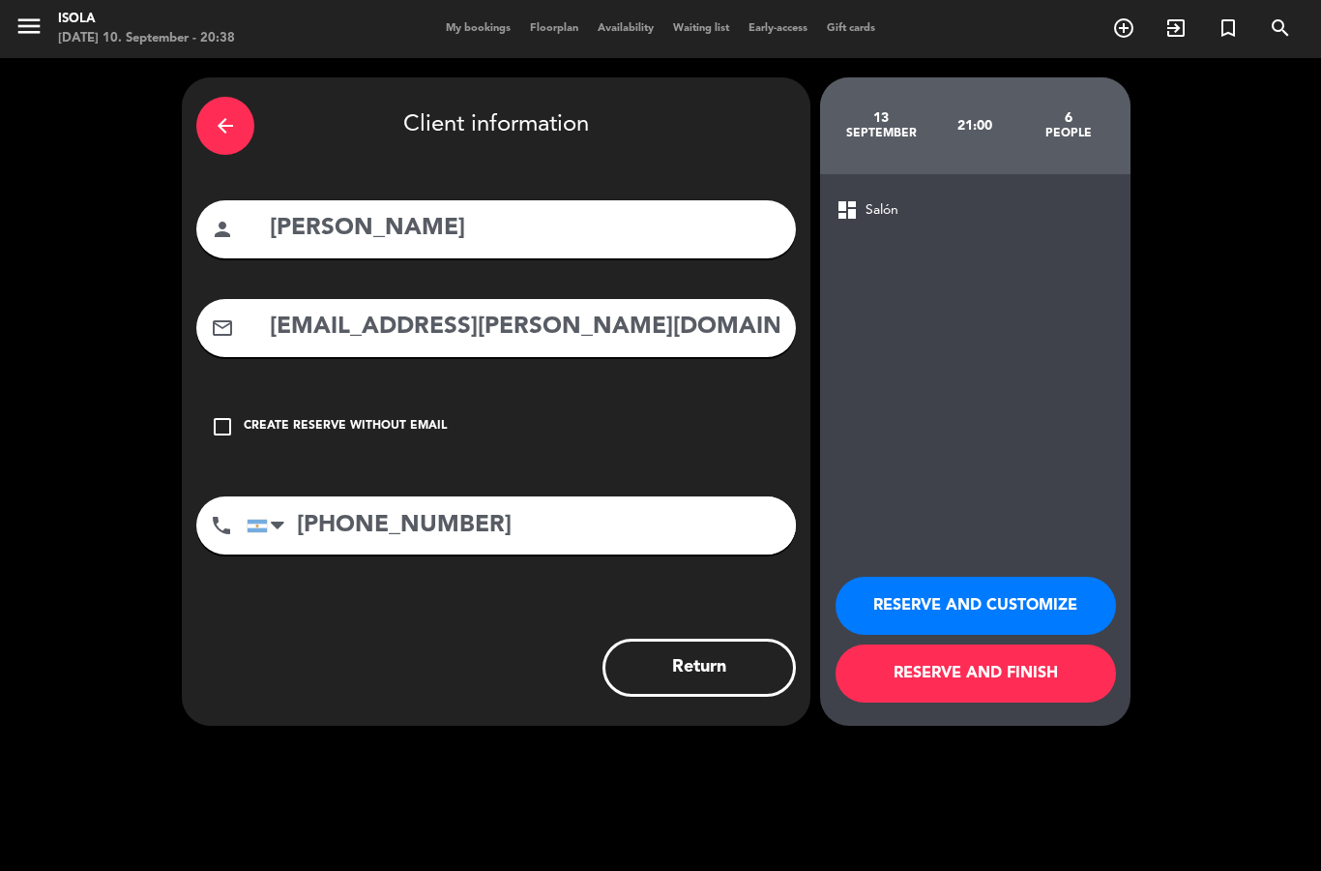
type input "[EMAIL_ADDRESS][PERSON_NAME][DOMAIN_NAME]"
click at [1022, 680] on button "RESERVE AND FINISH" at bounding box center [976, 673] width 281 height 58
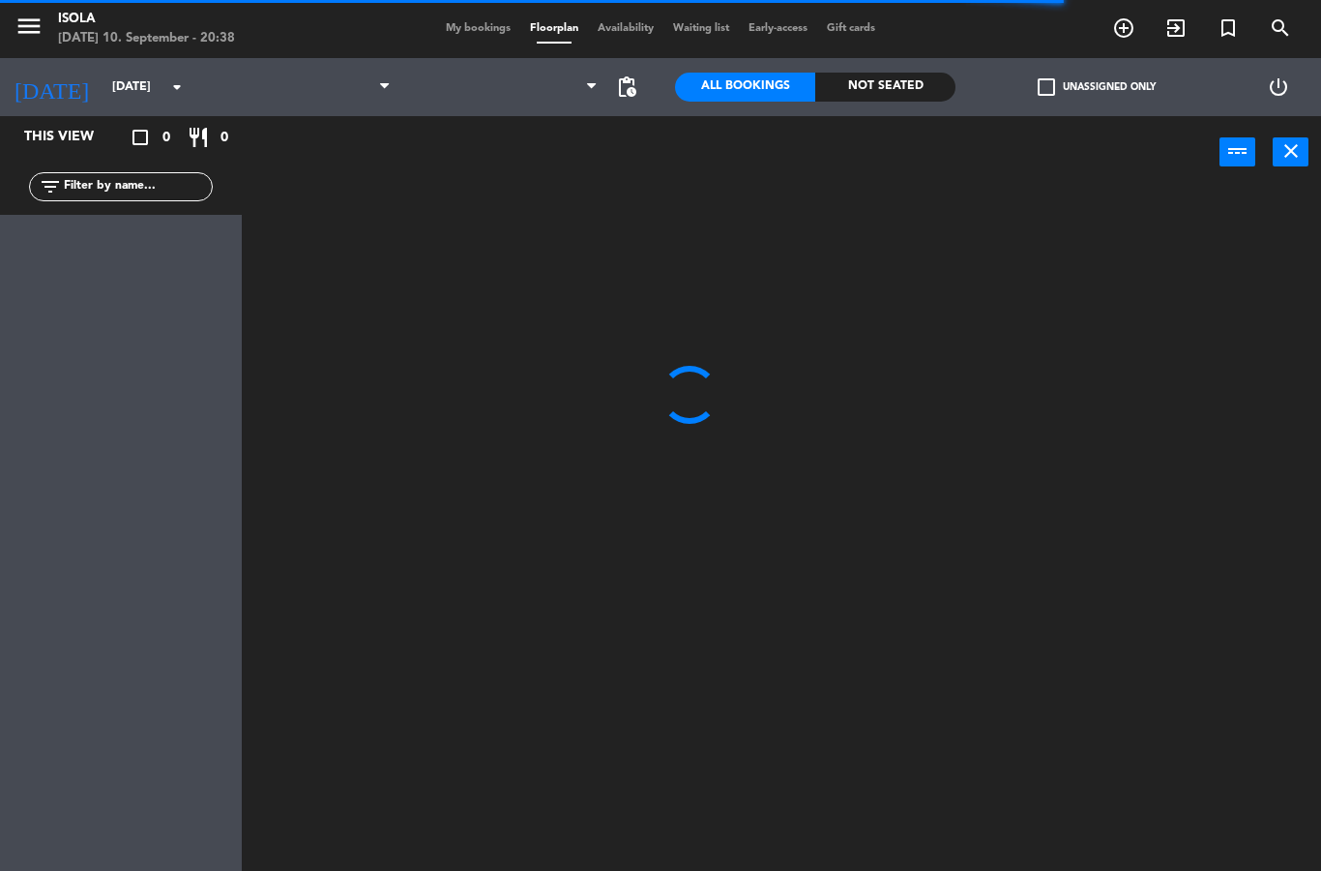
select select "dinner"
select select
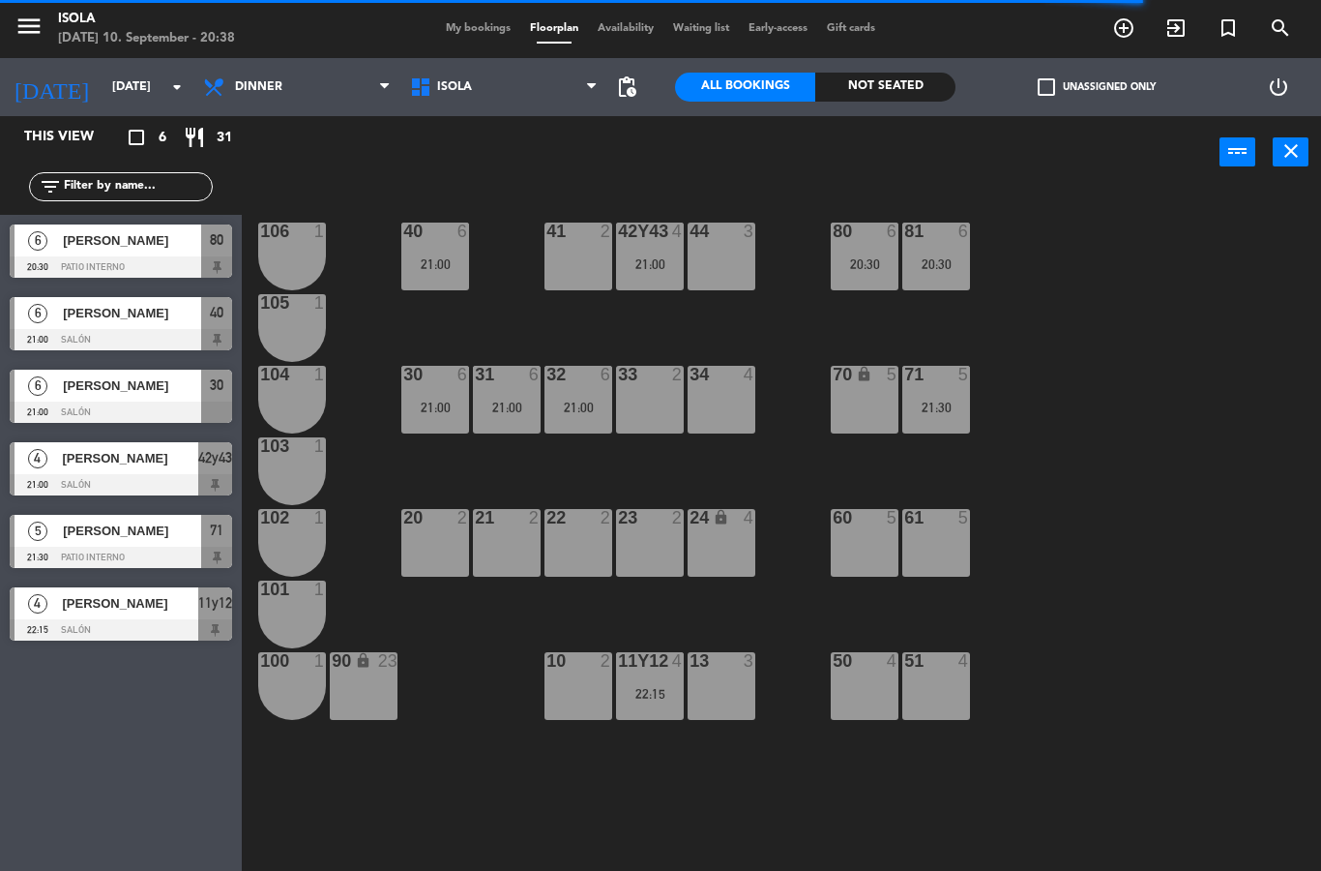
click at [457, 261] on div "21:00" at bounding box center [435, 264] width 68 height 14
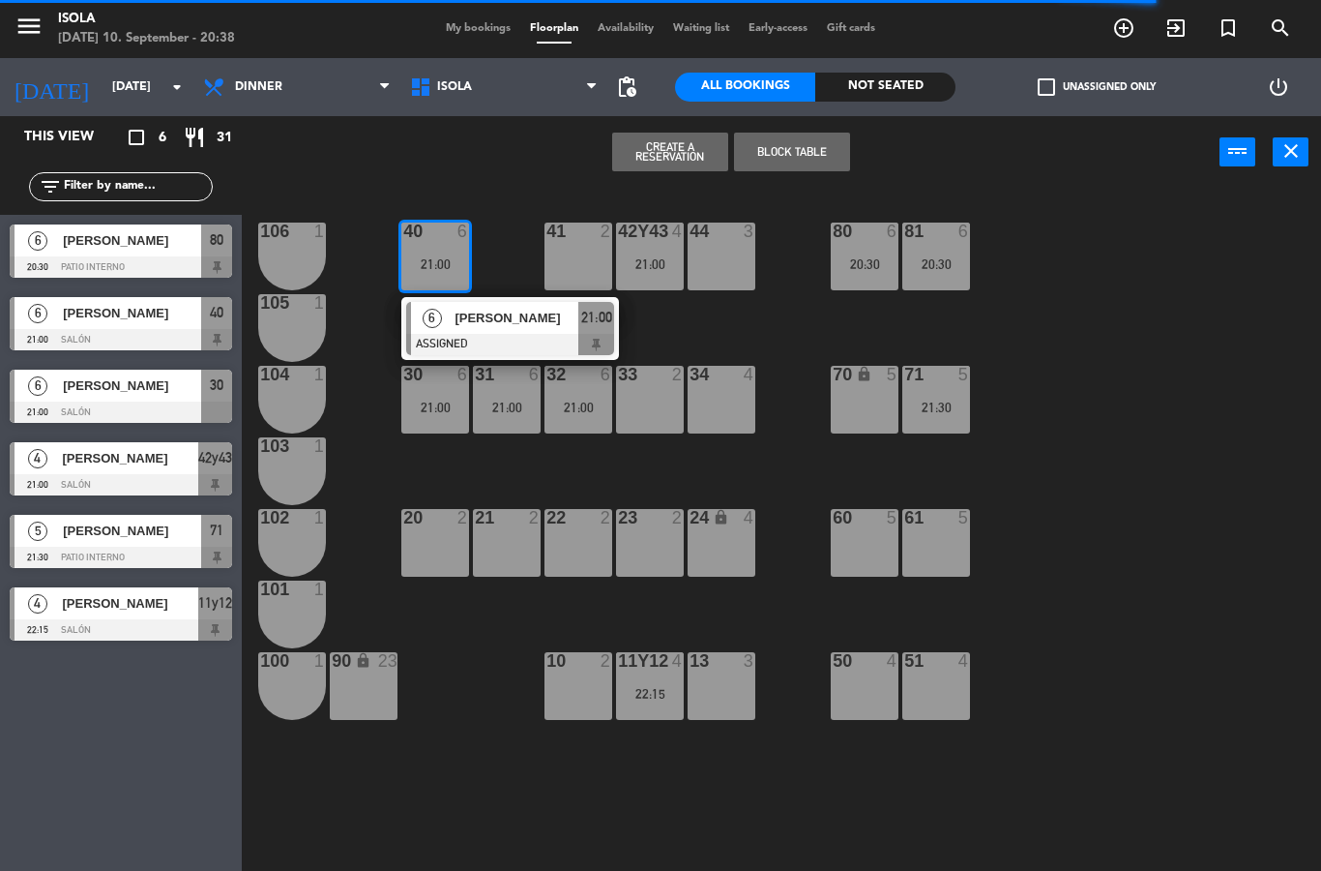
click at [506, 330] on div "[PERSON_NAME]" at bounding box center [516, 318] width 126 height 32
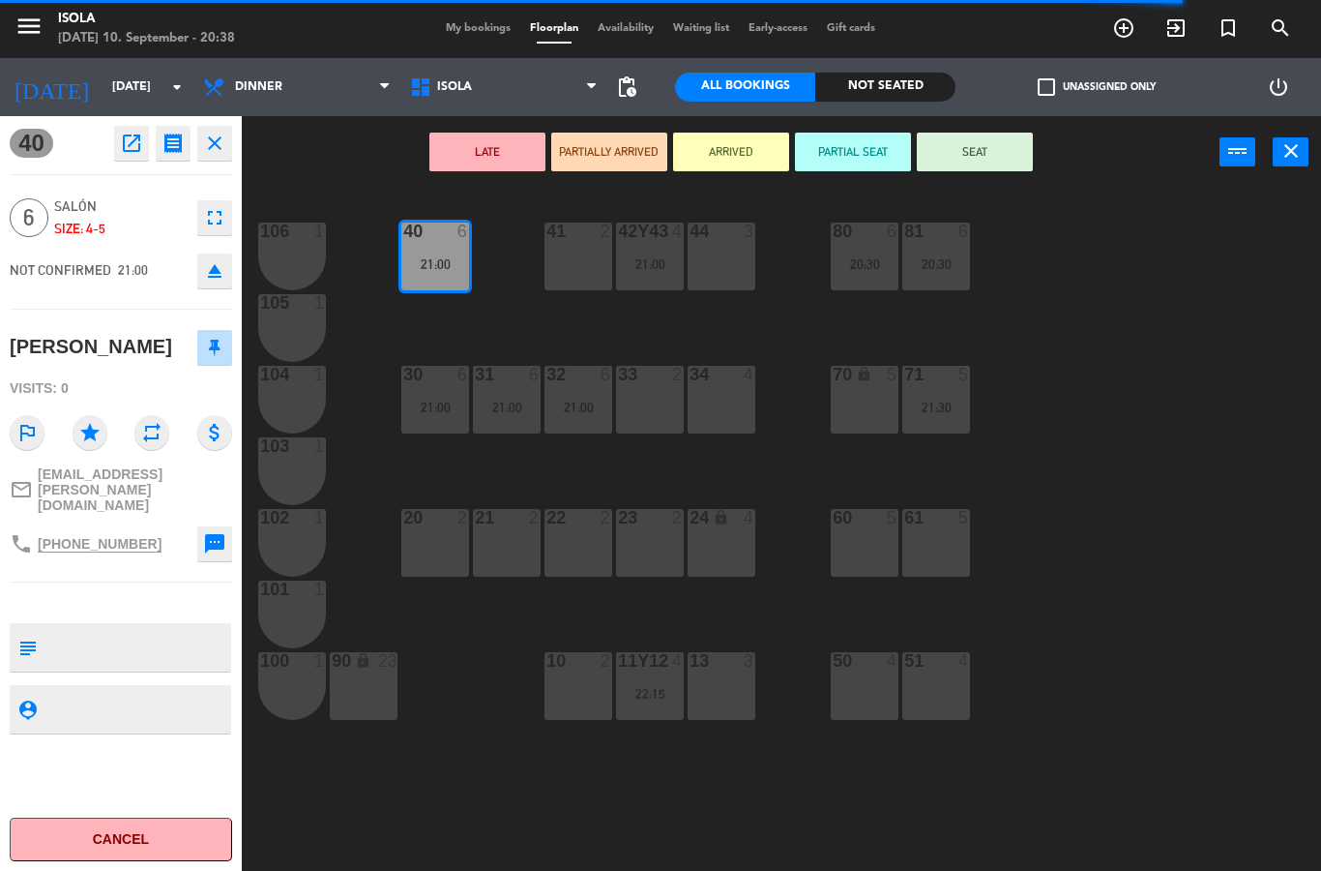
click at [148, 627] on textarea at bounding box center [137, 647] width 185 height 41
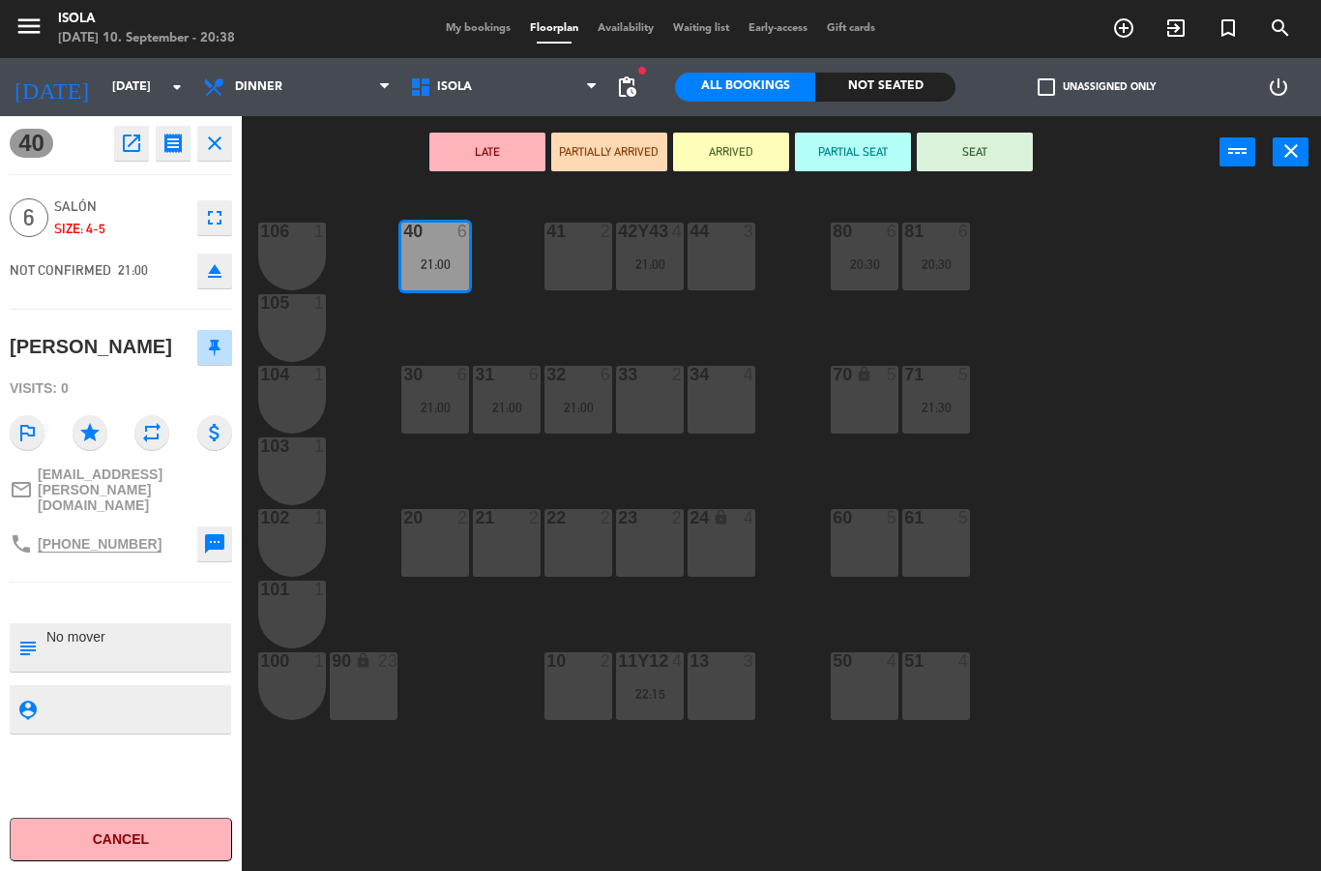
type textarea "No mover"
click at [163, 596] on div at bounding box center [121, 603] width 223 height 14
